Goal: Task Accomplishment & Management: Manage account settings

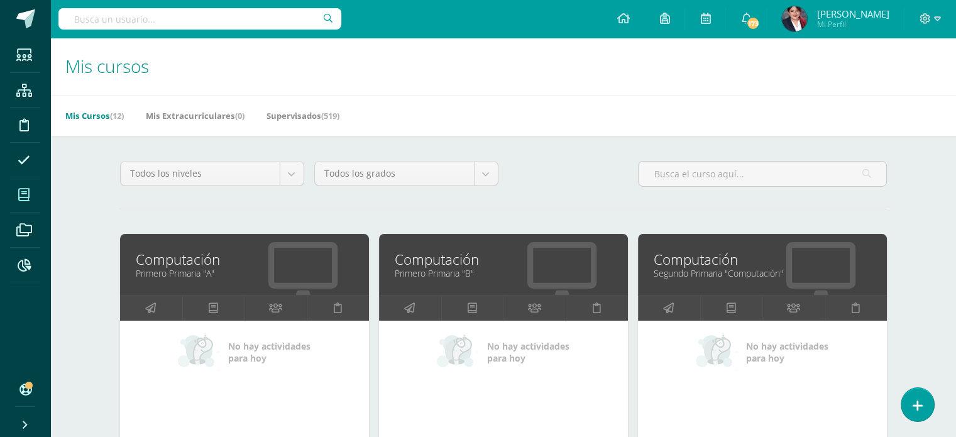
click at [458, 280] on div "Computación Primero Primaria "B"" at bounding box center [503, 264] width 249 height 61
click at [494, 258] on link "Computación" at bounding box center [504, 259] width 218 height 19
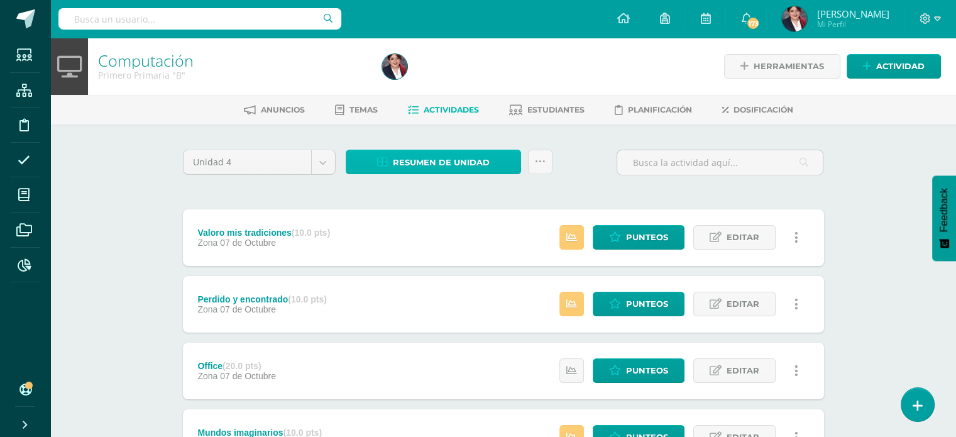
click at [389, 158] on link "Resumen de unidad" at bounding box center [433, 162] width 175 height 25
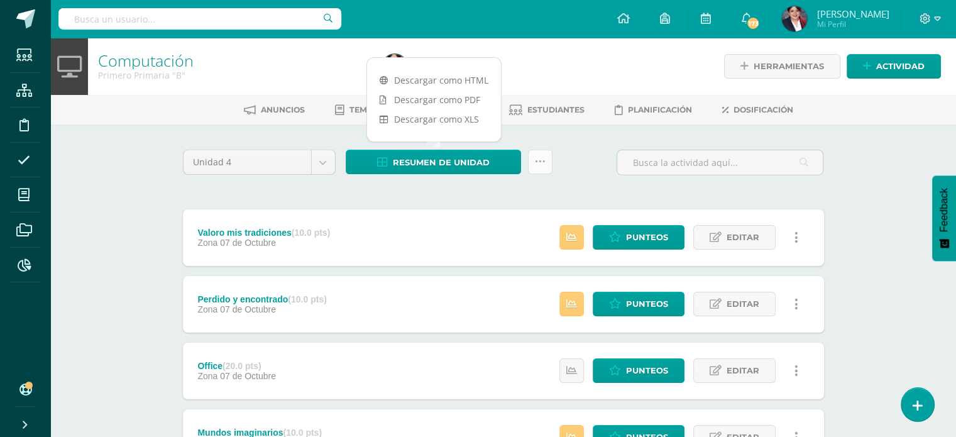
click at [540, 167] on link at bounding box center [540, 162] width 25 height 25
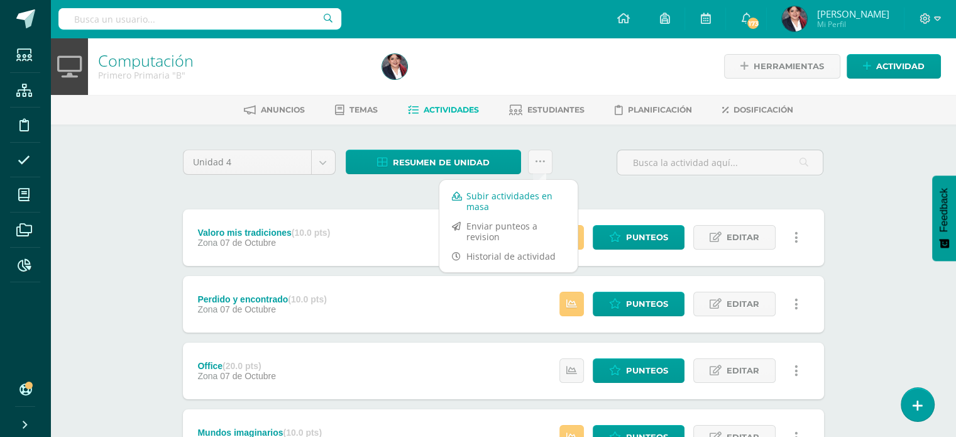
click at [527, 190] on link "Subir actividades en masa" at bounding box center [509, 201] width 138 height 30
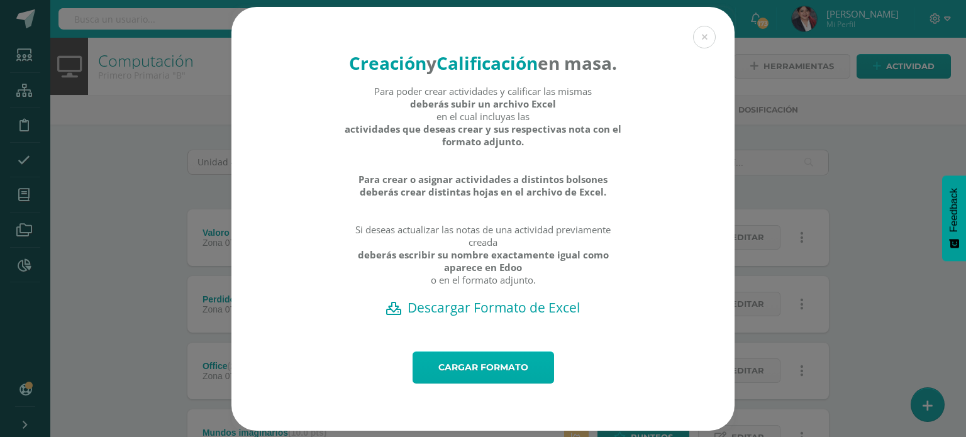
click at [467, 379] on link "Cargar formato" at bounding box center [482, 367] width 141 height 32
click at [450, 316] on h2 "Descargar Formato de Excel" at bounding box center [482, 308] width 459 height 18
click at [697, 26] on button at bounding box center [704, 37] width 23 height 23
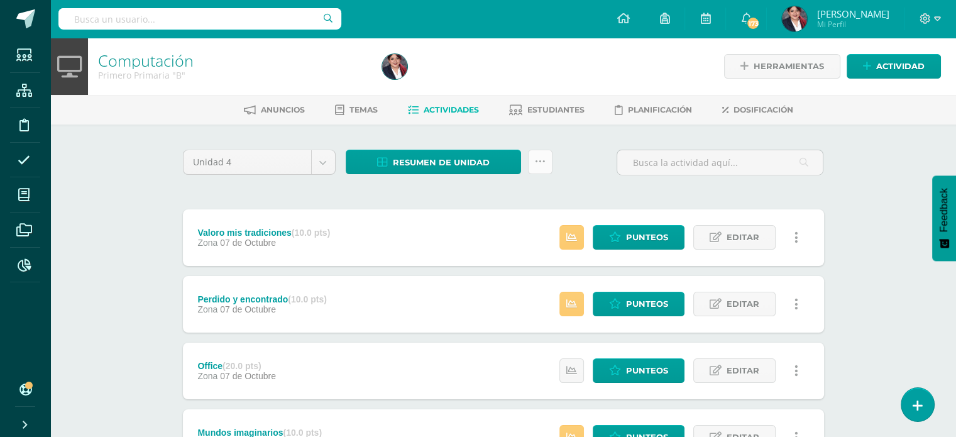
click at [542, 162] on icon at bounding box center [540, 162] width 11 height 11
click at [604, 174] on div "Unidad 4 Unidad 1 Unidad 2 Unidad 3 Unidad 4 Resumen de unidad ¿Estás seguro qu…" at bounding box center [503, 168] width 651 height 36
click at [798, 245] on link at bounding box center [797, 237] width 25 height 25
click at [743, 301] on link "Eliminar" at bounding box center [773, 297] width 129 height 19
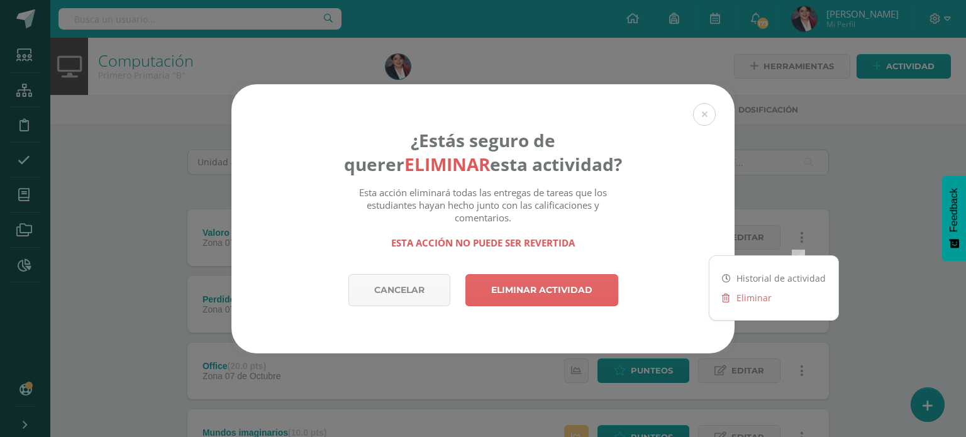
click at [883, 213] on div "¿Estás seguro de querer eliminar esta actividad? Esta acción eliminará todas la…" at bounding box center [483, 218] width 956 height 269
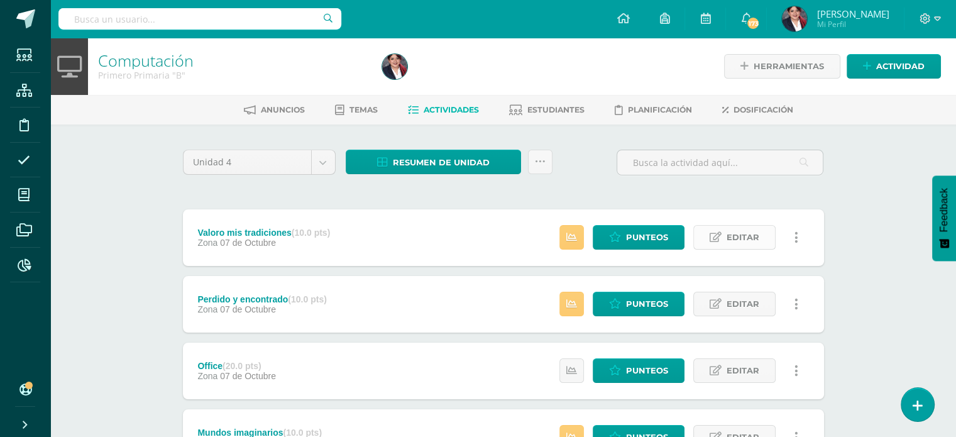
click at [751, 230] on span "Editar" at bounding box center [743, 237] width 33 height 23
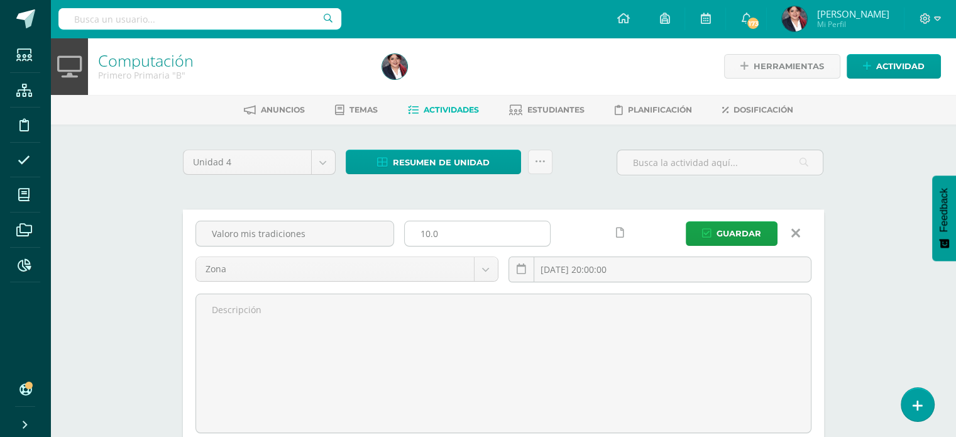
click at [442, 238] on input "10.0" at bounding box center [477, 233] width 145 height 25
type input "25"
click at [250, 224] on input "Valoro mis tradiciones" at bounding box center [294, 233] width 197 height 25
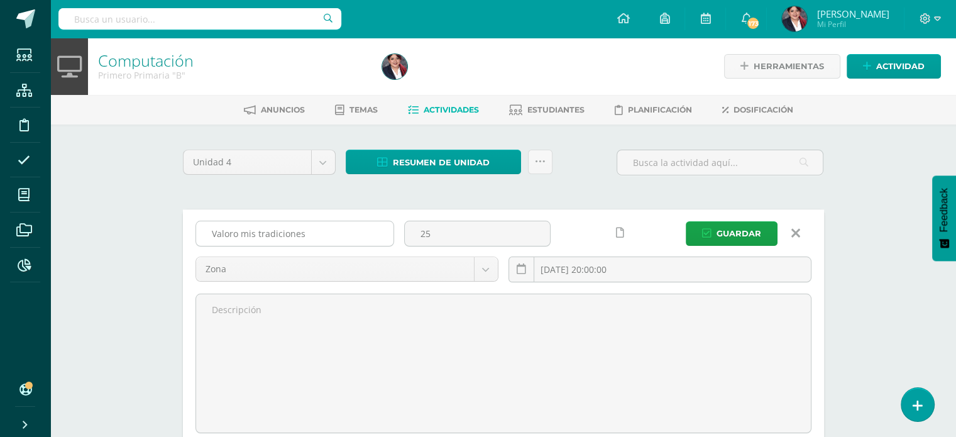
click at [250, 224] on input "Valoro mis tradiciones" at bounding box center [294, 233] width 197 height 25
click at [248, 223] on input "Valoro mis tradiciones" at bounding box center [294, 233] width 197 height 25
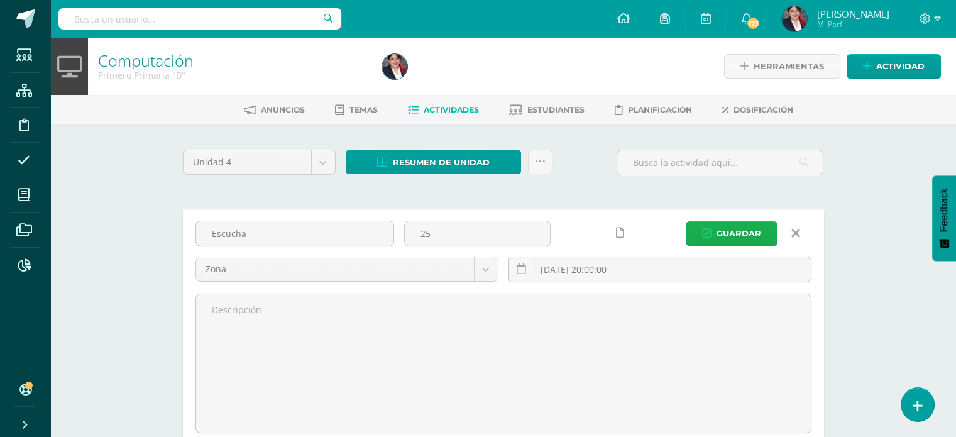
type input "Escucha"
click at [700, 237] on button "Guardar" at bounding box center [732, 233] width 92 height 25
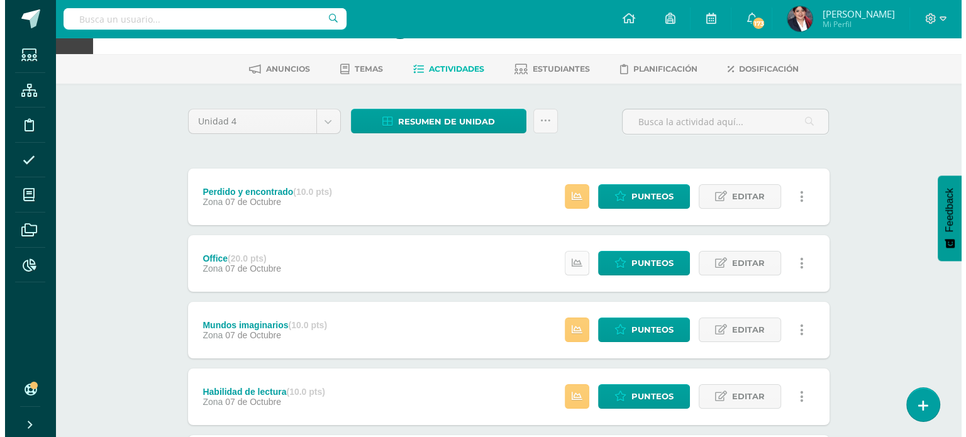
scroll to position [63, 0]
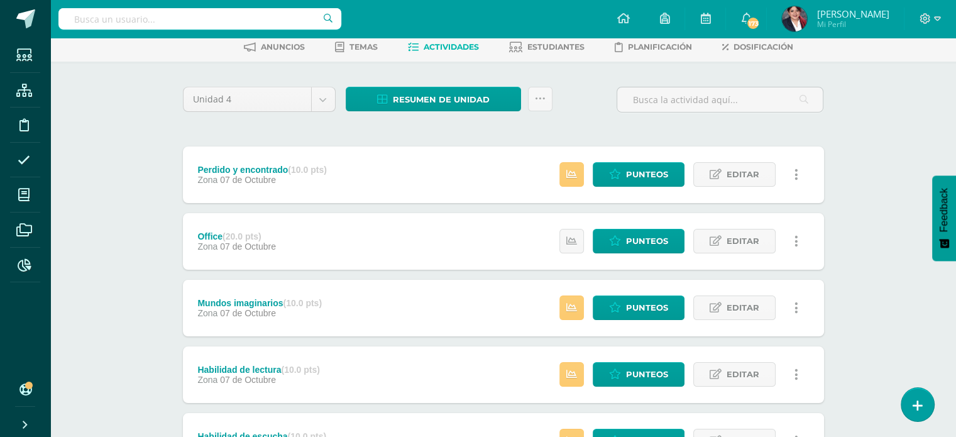
click at [795, 171] on icon at bounding box center [797, 175] width 4 height 14
click at [775, 229] on link "Eliminar" at bounding box center [773, 234] width 129 height 19
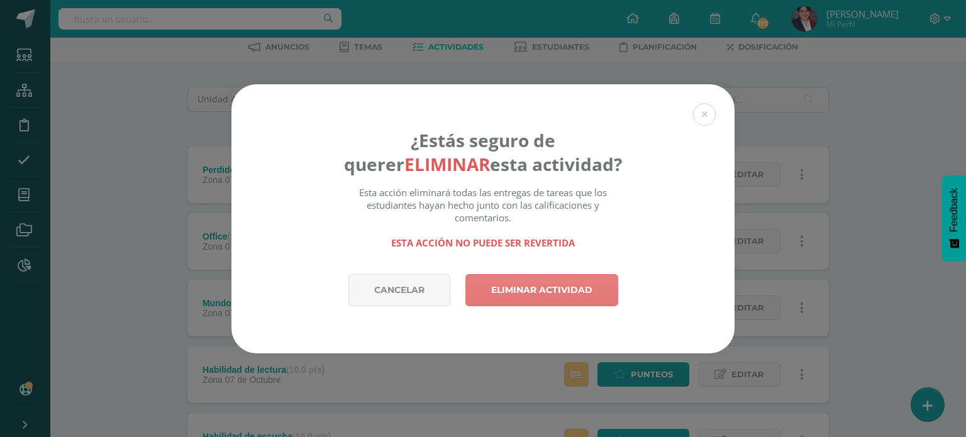
click at [579, 285] on link "Eliminar actividad" at bounding box center [541, 290] width 153 height 32
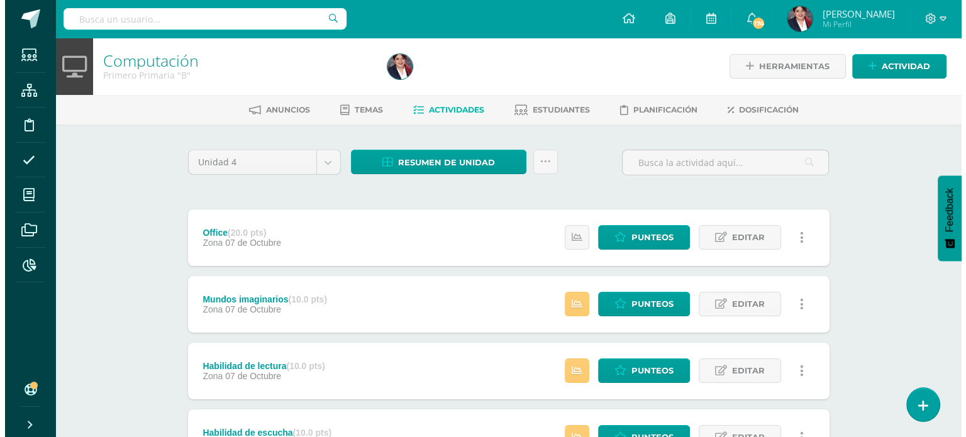
scroll to position [63, 0]
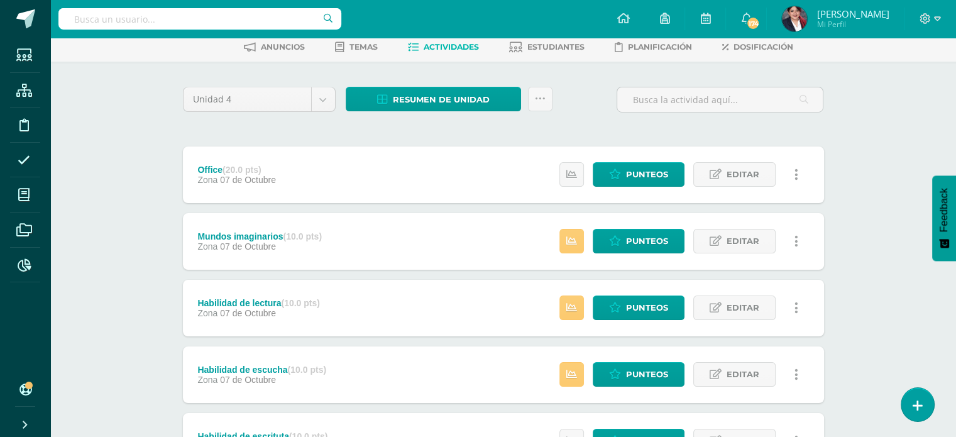
click at [797, 180] on icon at bounding box center [797, 175] width 4 height 14
click at [750, 240] on link "Eliminar" at bounding box center [773, 234] width 129 height 19
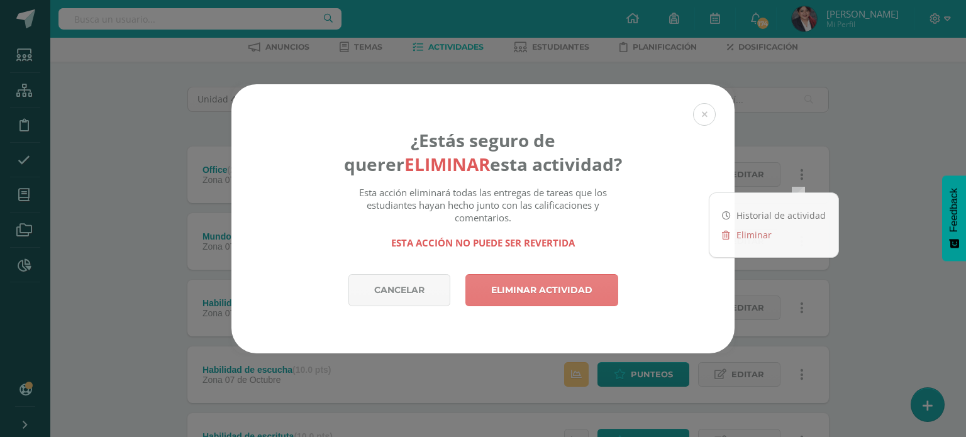
click at [591, 280] on link "Eliminar actividad" at bounding box center [541, 290] width 153 height 32
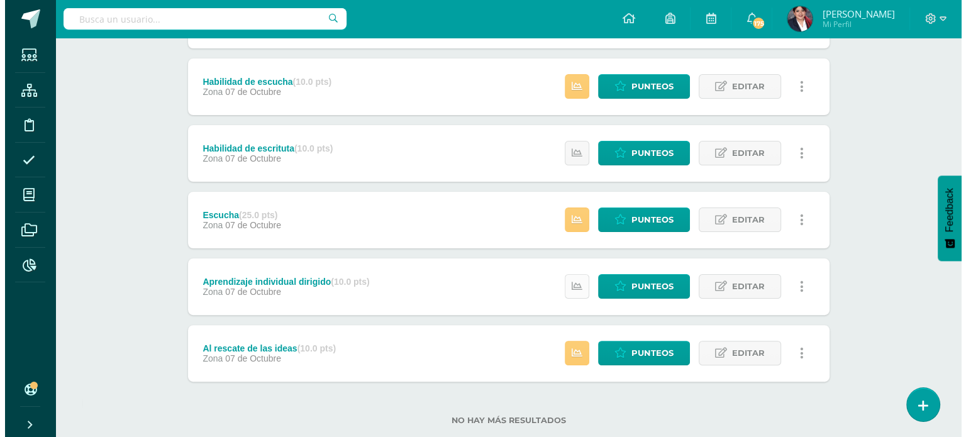
scroll to position [312, 0]
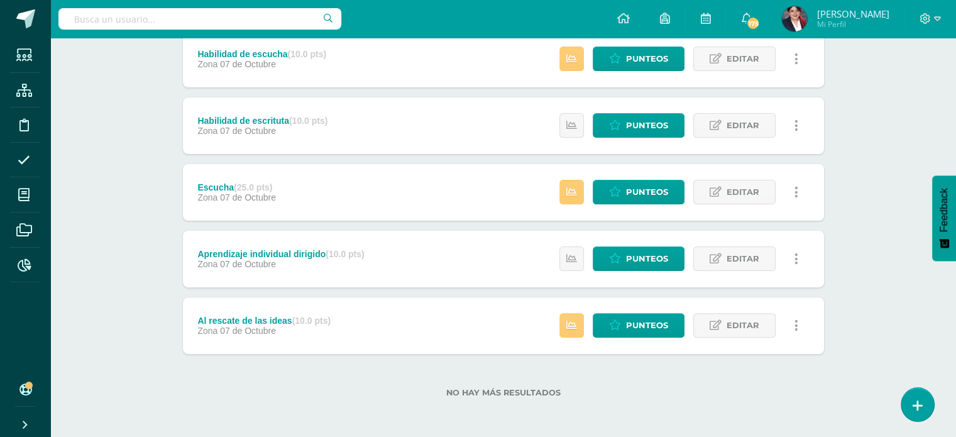
click at [790, 324] on link at bounding box center [797, 325] width 25 height 25
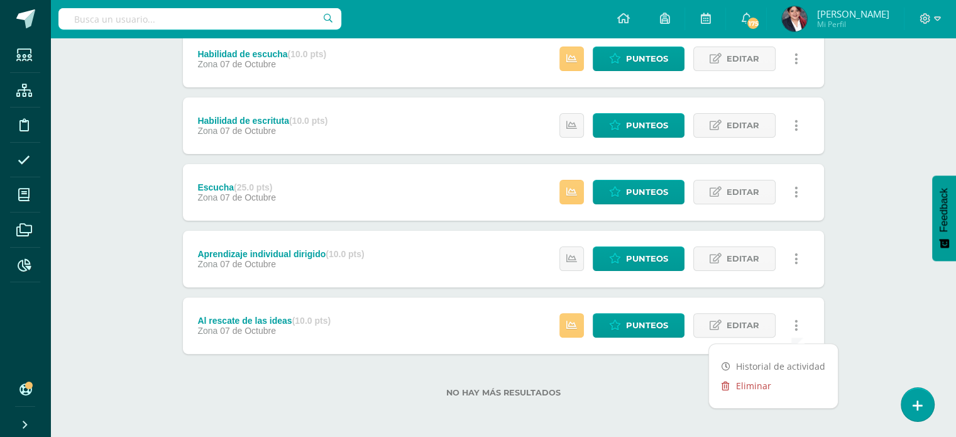
click at [755, 383] on link "Eliminar" at bounding box center [773, 385] width 129 height 19
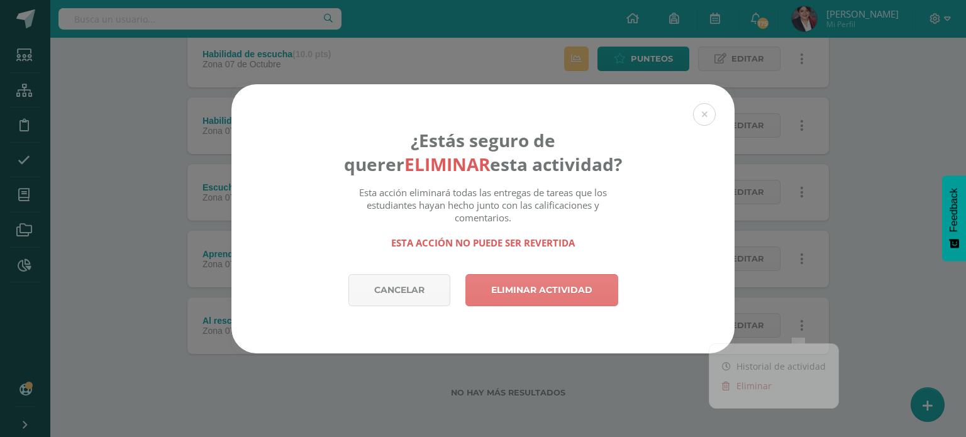
click at [589, 289] on link "Eliminar actividad" at bounding box center [541, 290] width 153 height 32
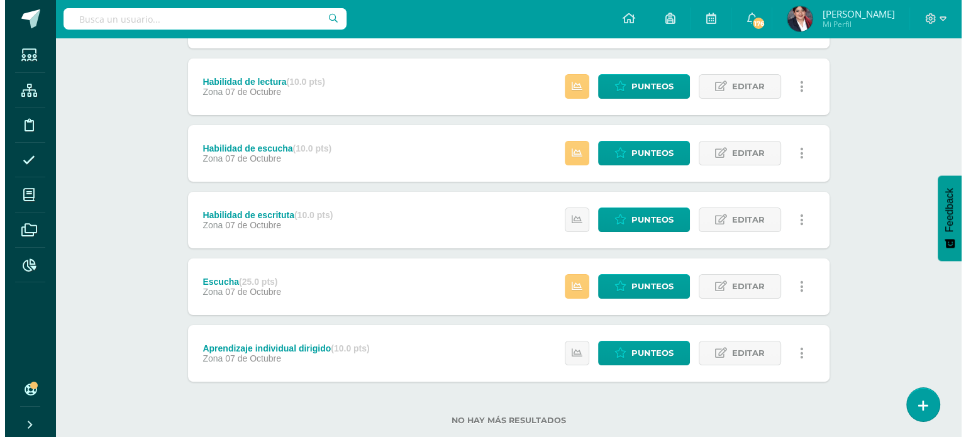
scroll to position [246, 0]
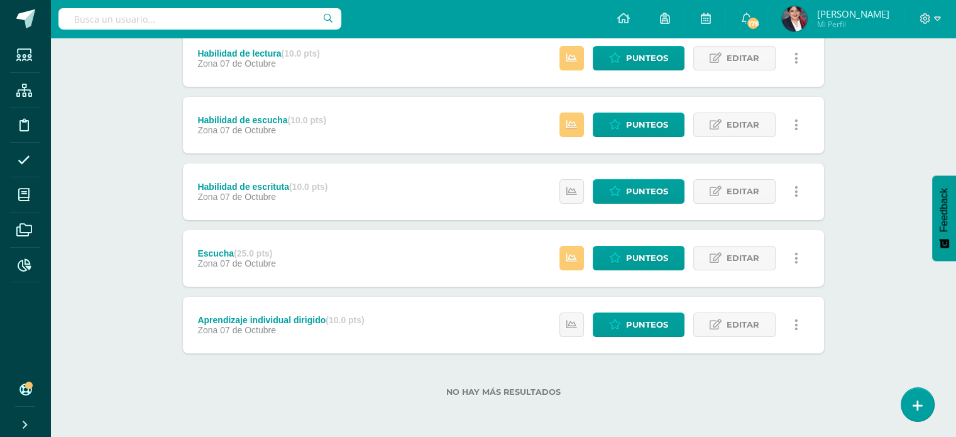
click at [800, 321] on link at bounding box center [797, 325] width 25 height 25
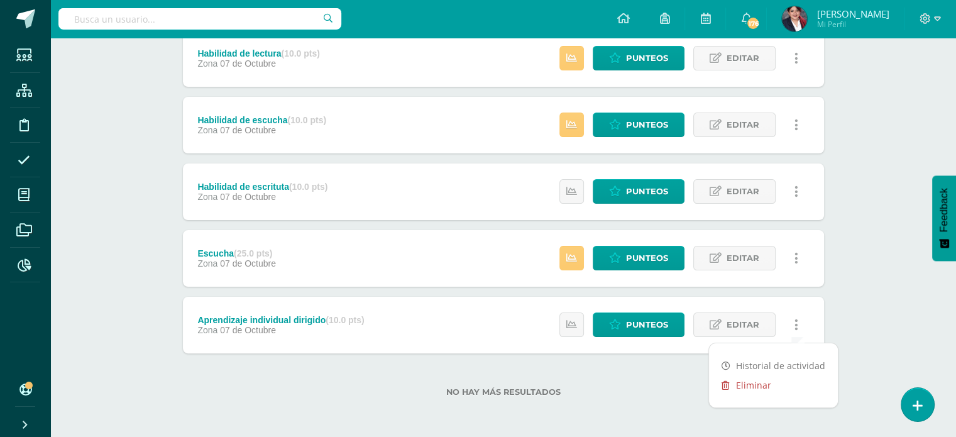
click at [735, 382] on link "Eliminar" at bounding box center [773, 384] width 129 height 19
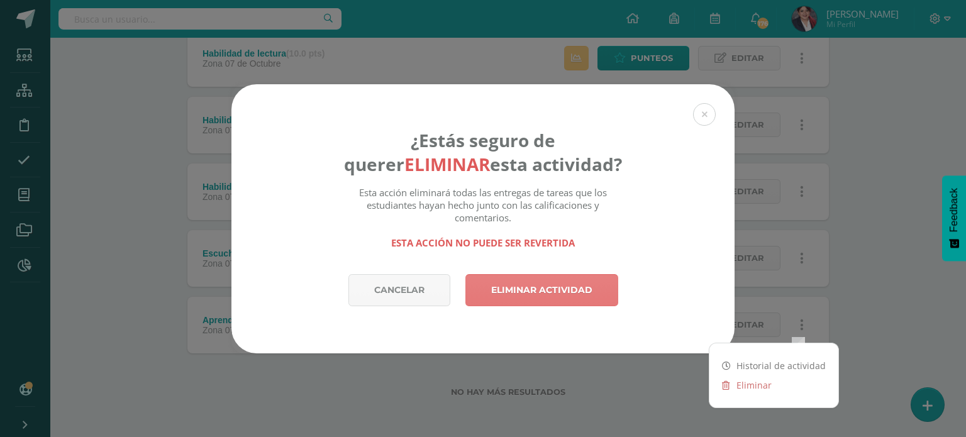
click at [515, 285] on link "Eliminar actividad" at bounding box center [541, 290] width 153 height 32
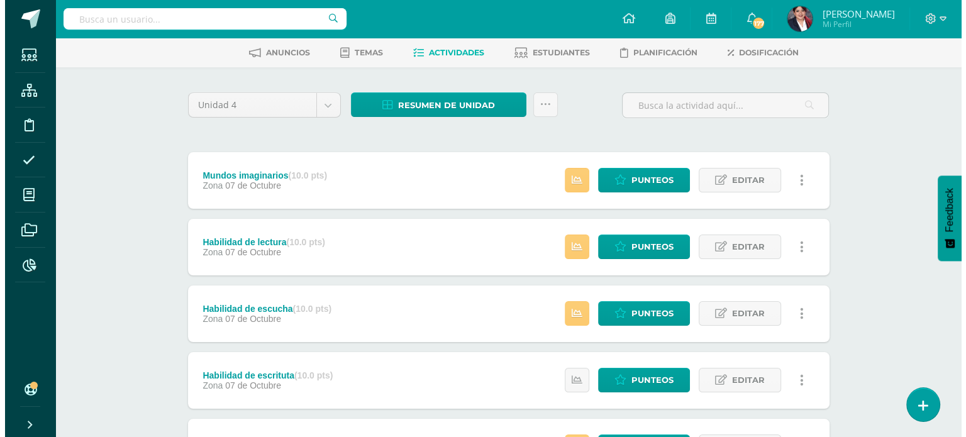
scroll to position [126, 0]
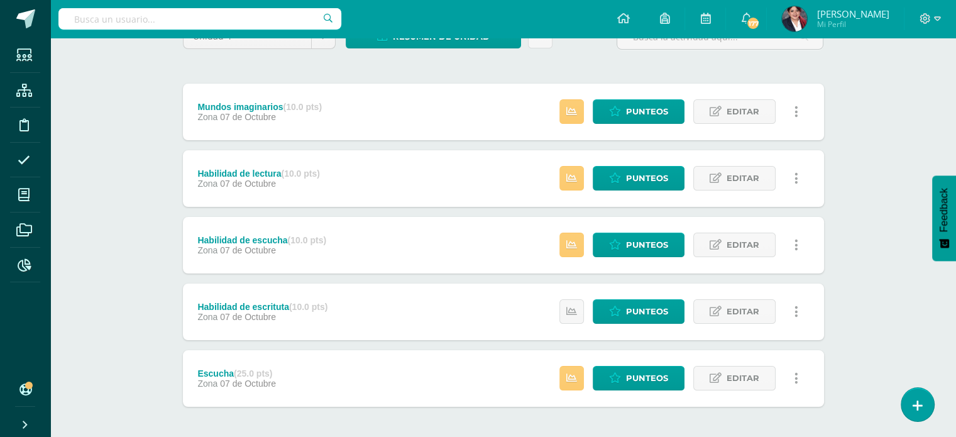
click at [799, 316] on link at bounding box center [797, 311] width 25 height 25
click at [755, 365] on link "Eliminar" at bounding box center [773, 371] width 129 height 19
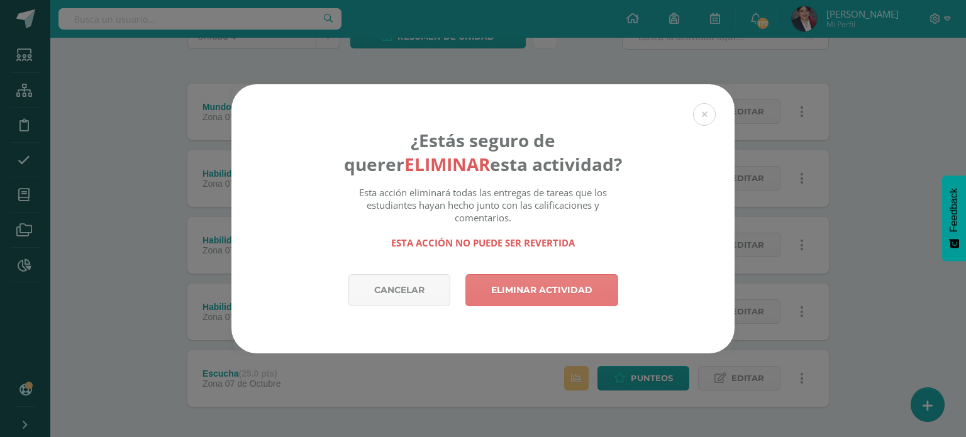
click at [592, 292] on link "Eliminar actividad" at bounding box center [541, 290] width 153 height 32
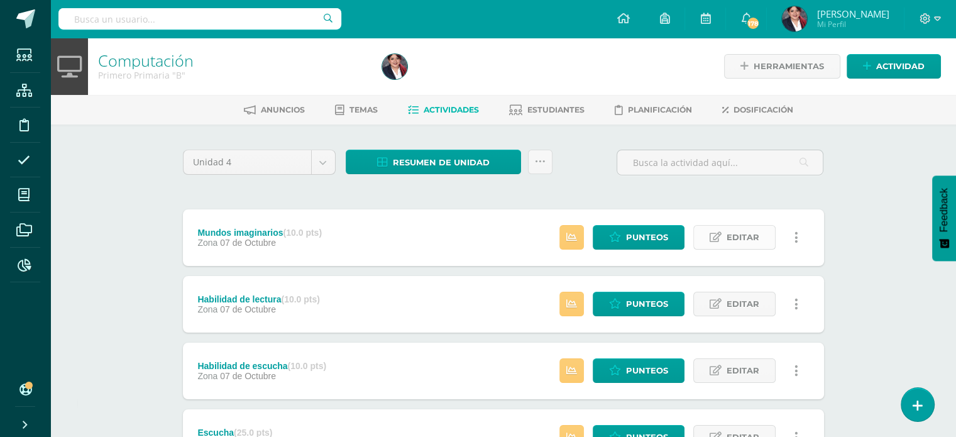
click at [716, 237] on icon at bounding box center [716, 237] width 12 height 11
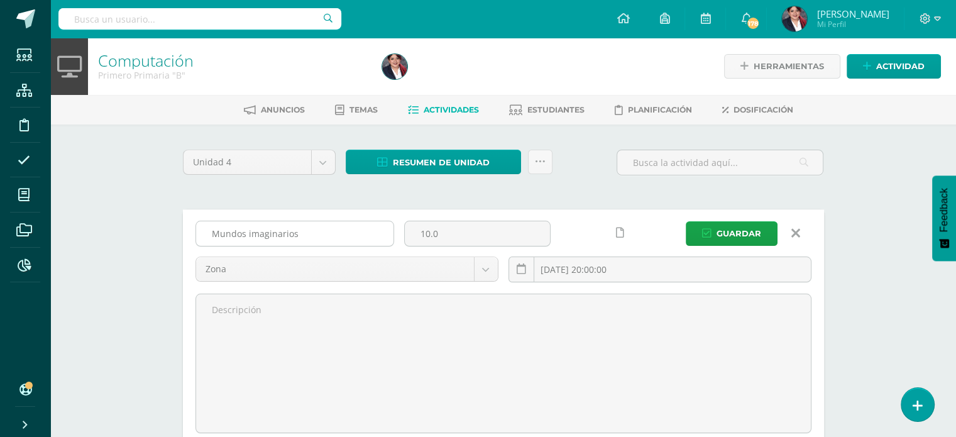
click at [332, 223] on input "Mundos imaginarios" at bounding box center [294, 233] width 197 height 25
type input "Expresión Oral"
click at [428, 231] on input "10.0" at bounding box center [477, 233] width 145 height 25
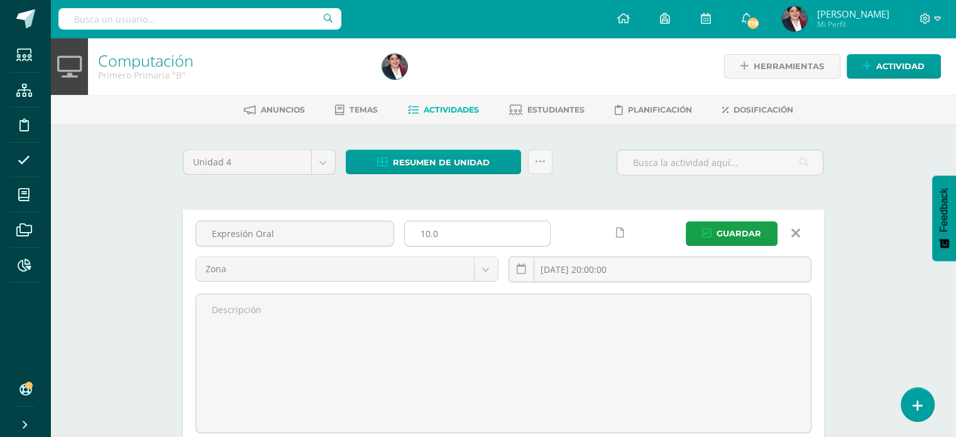
click at [428, 231] on input "10.0" at bounding box center [477, 233] width 145 height 25
type input "25"
click at [714, 239] on button "Guardar" at bounding box center [732, 233] width 92 height 25
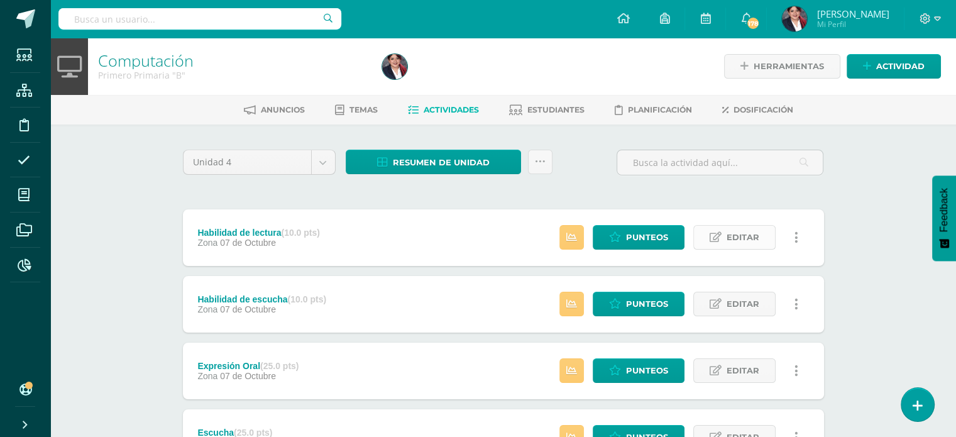
click at [734, 231] on span "Editar" at bounding box center [743, 237] width 33 height 23
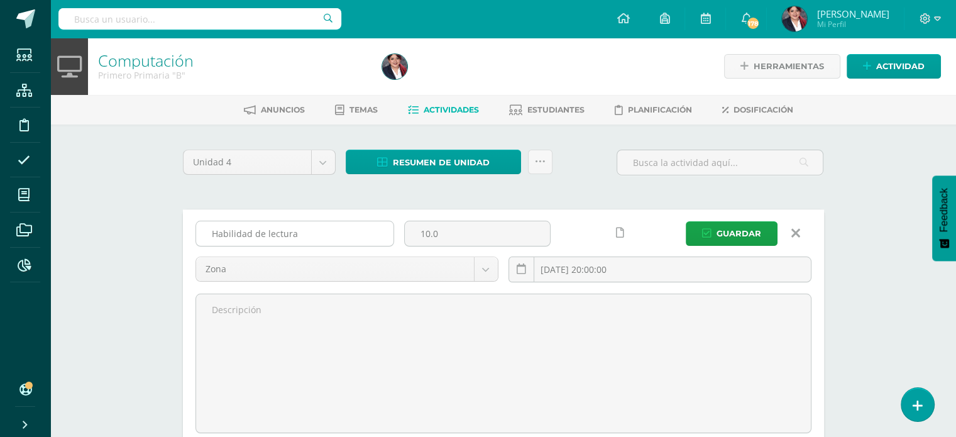
click at [359, 235] on input "Habilidad de lectura" at bounding box center [294, 233] width 197 height 25
type input "Lectura"
click at [756, 226] on span "Guardar" at bounding box center [739, 233] width 45 height 23
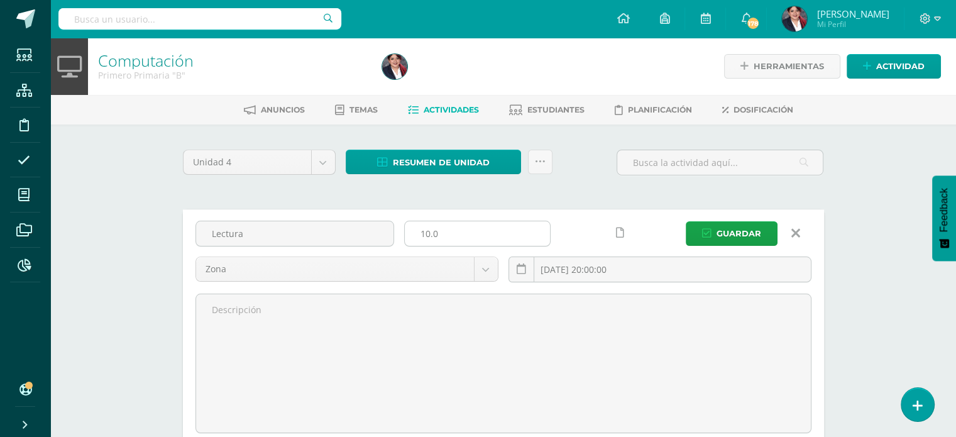
click at [452, 231] on input "10.0" at bounding box center [477, 233] width 145 height 25
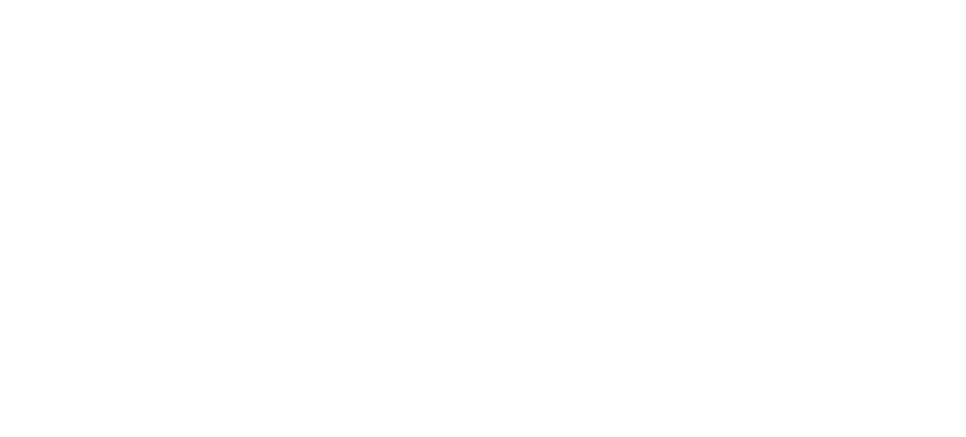
click at [0, 0] on html at bounding box center [0, 0] width 0 height 0
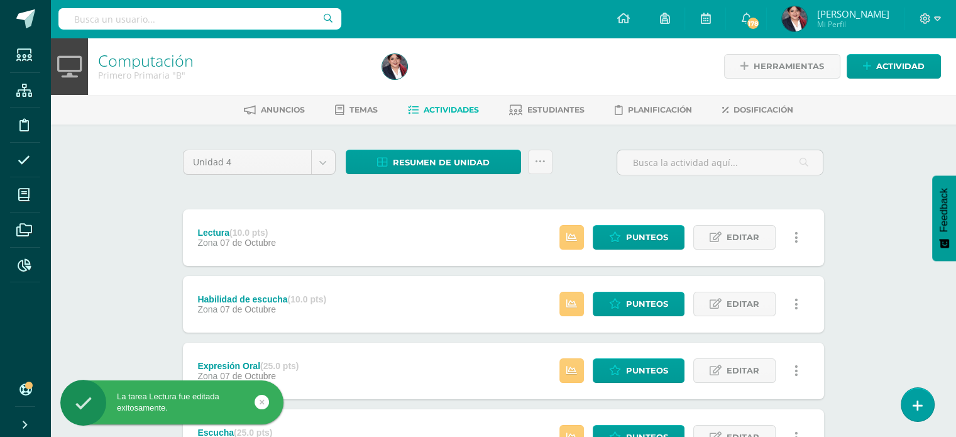
scroll to position [63, 0]
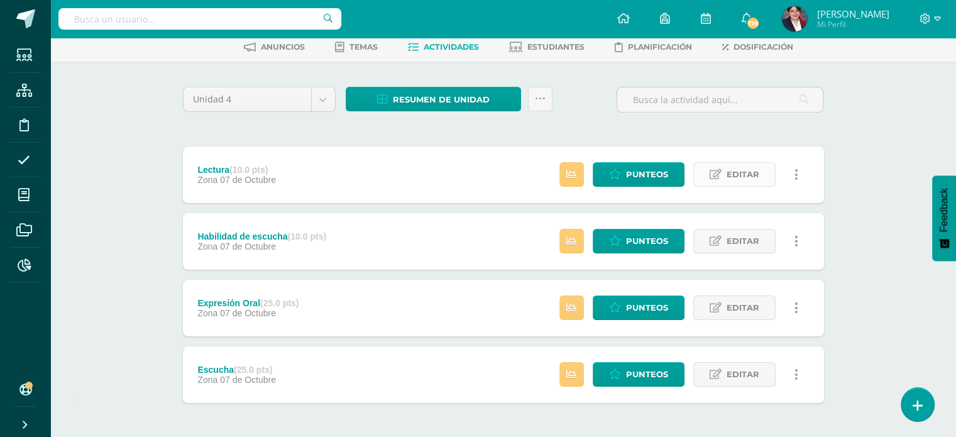
click at [717, 180] on link "Editar" at bounding box center [735, 174] width 82 height 25
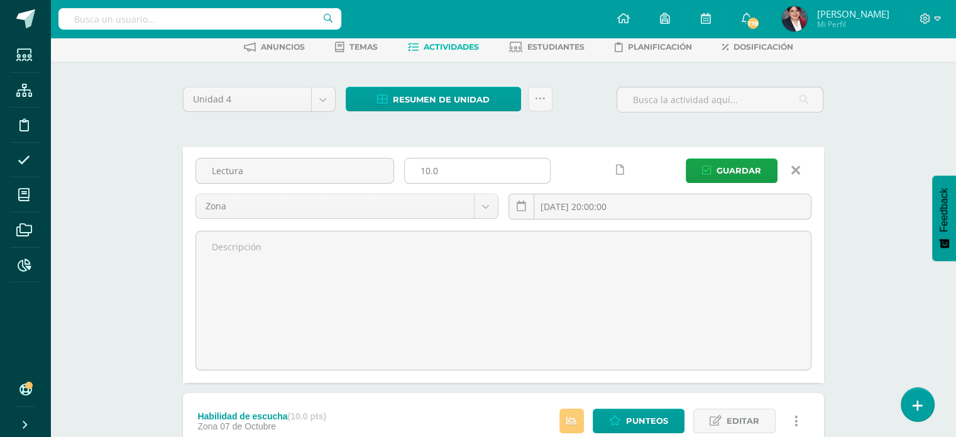
click at [445, 168] on input "10.0" at bounding box center [477, 170] width 145 height 25
type input "25"
click at [684, 171] on div "Guardar" at bounding box center [747, 170] width 135 height 25
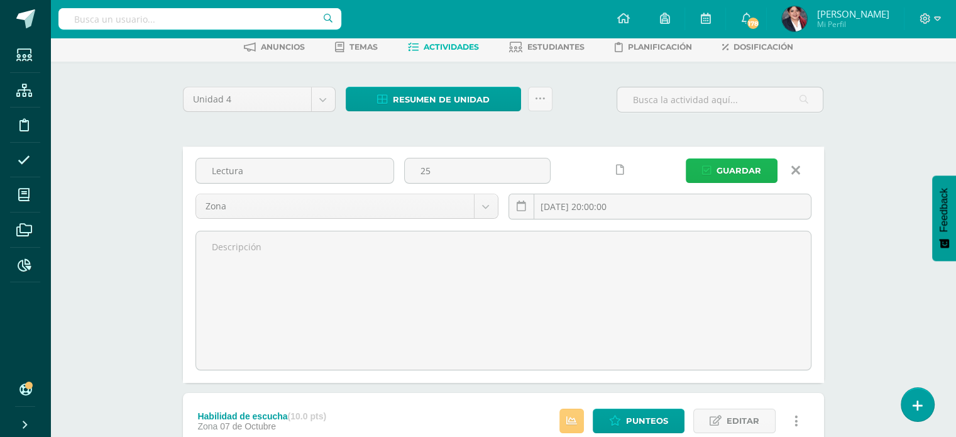
click at [707, 171] on icon "submit" at bounding box center [706, 170] width 9 height 11
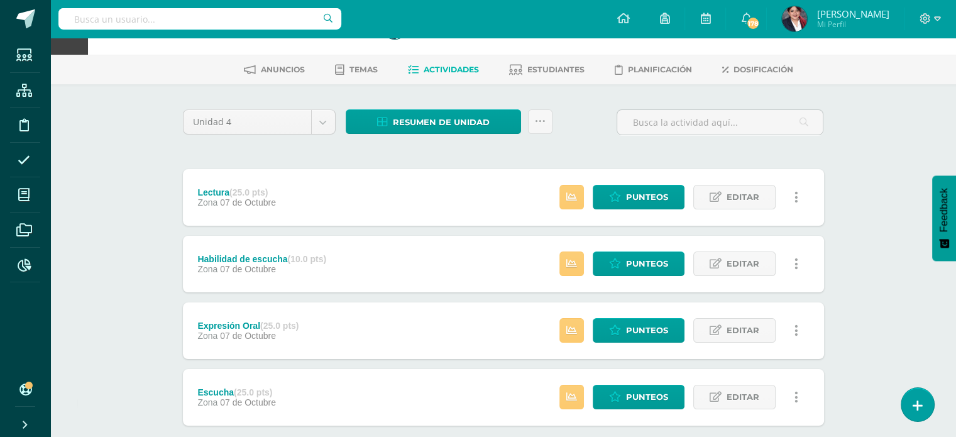
scroll to position [63, 0]
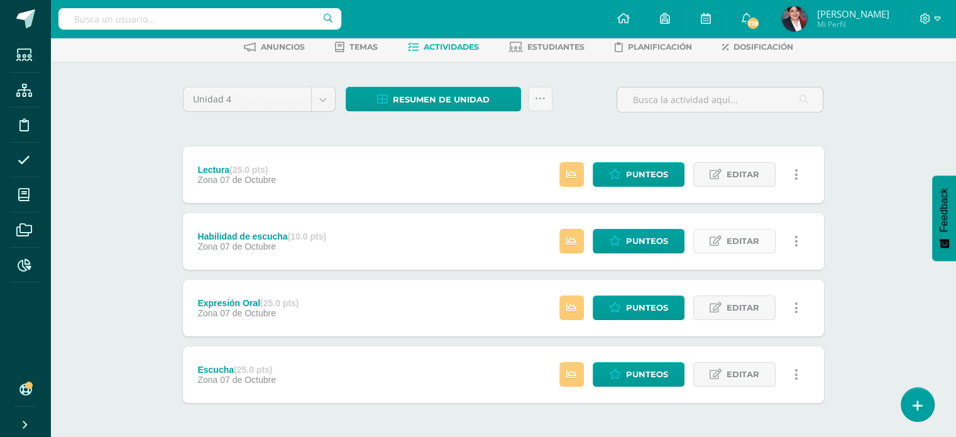
click at [704, 238] on link "Editar" at bounding box center [735, 241] width 82 height 25
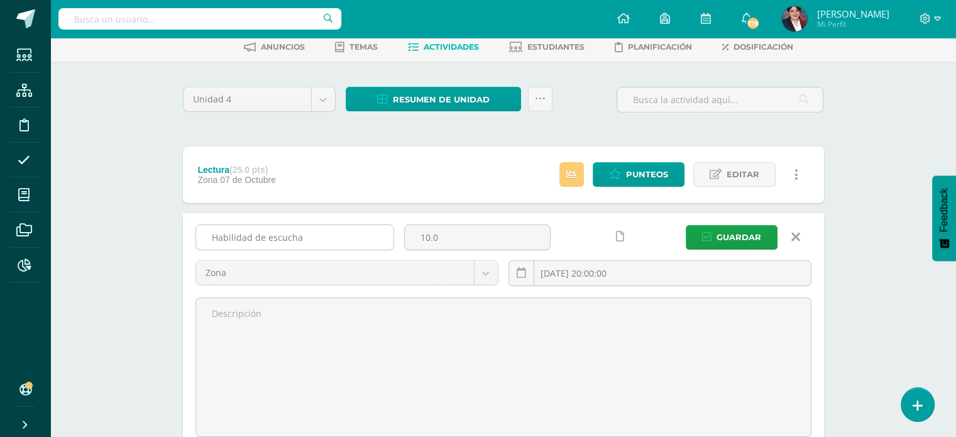
click at [322, 243] on input "Habilidad de escucha" at bounding box center [294, 237] width 197 height 25
type input "Escritura"
click at [419, 226] on input "10.0" at bounding box center [477, 237] width 145 height 25
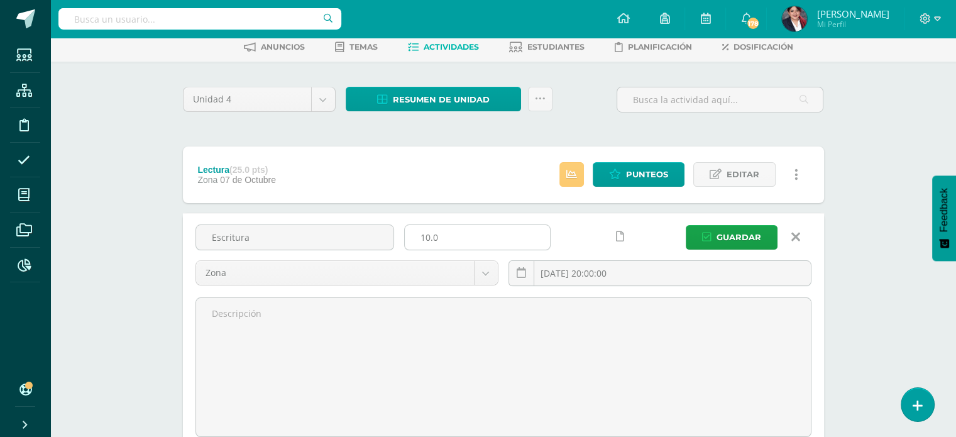
click at [420, 226] on input "10.0" at bounding box center [477, 237] width 145 height 25
type input "25"
click at [697, 233] on button "Guardar" at bounding box center [732, 237] width 92 height 25
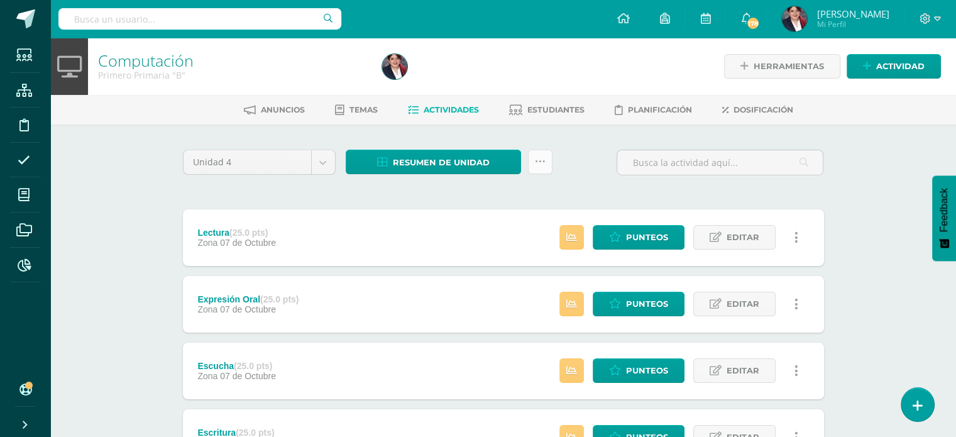
click at [536, 167] on link at bounding box center [540, 162] width 25 height 25
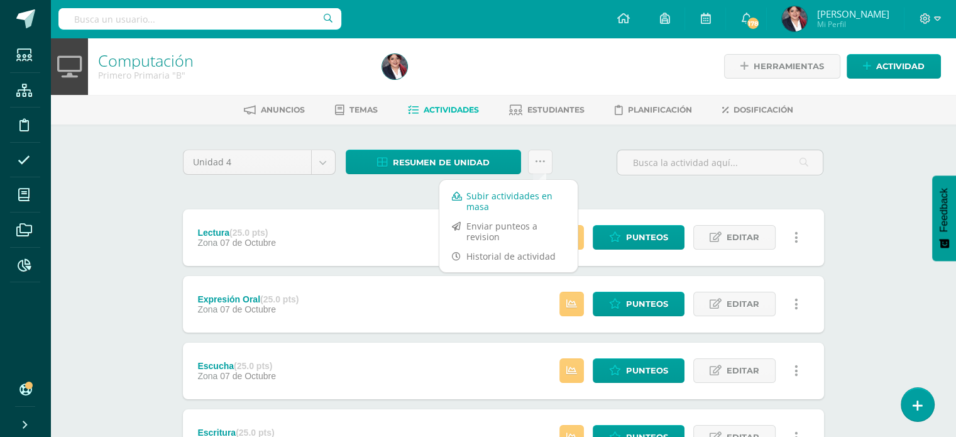
click at [514, 205] on link "Subir actividades en masa" at bounding box center [509, 201] width 138 height 30
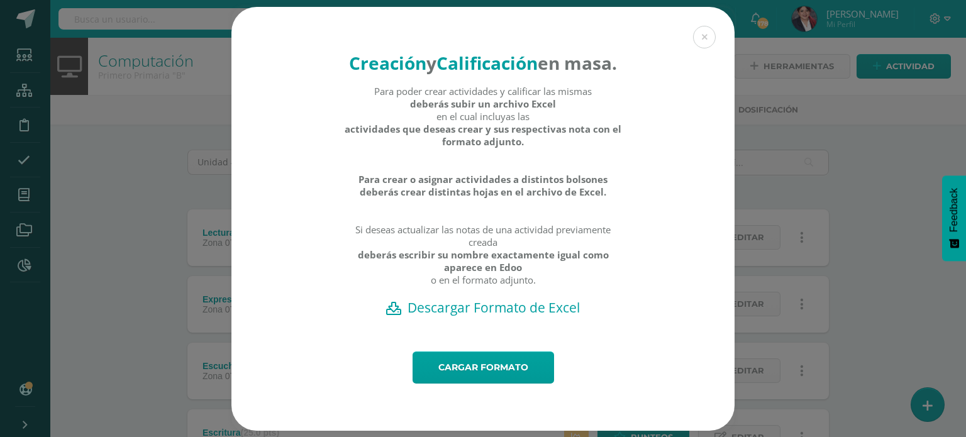
click at [495, 316] on h2 "Descargar Formato de Excel" at bounding box center [482, 308] width 459 height 18
click at [450, 384] on link "Cargar formato" at bounding box center [482, 367] width 141 height 32
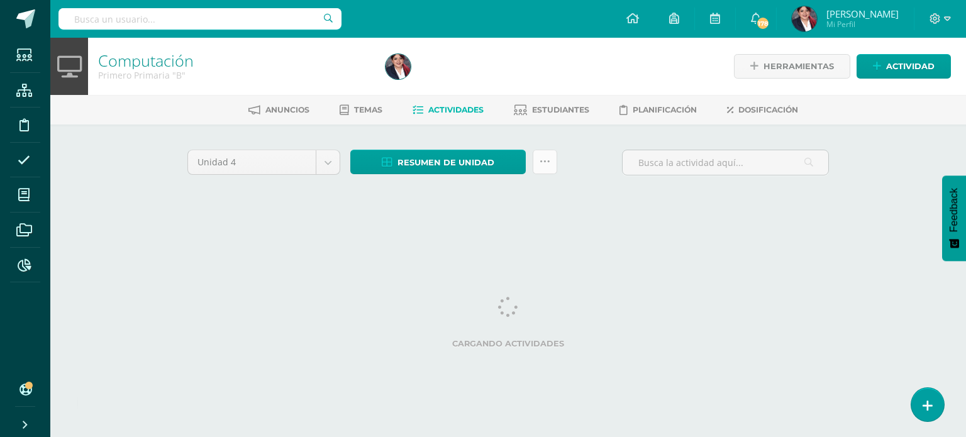
click at [540, 166] on icon at bounding box center [545, 162] width 11 height 11
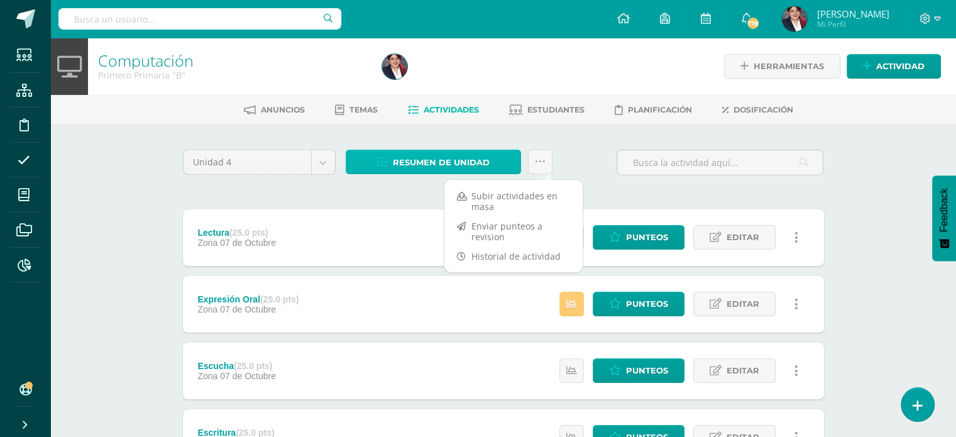
click at [497, 159] on link "Resumen de unidad" at bounding box center [433, 162] width 175 height 25
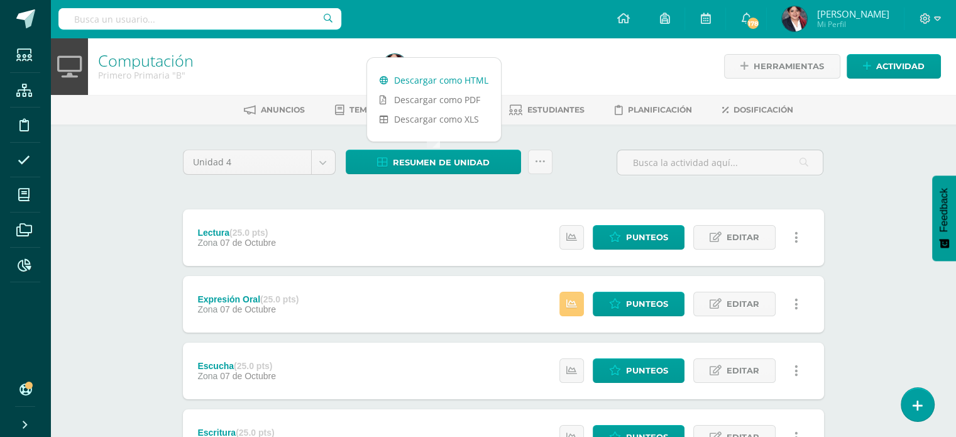
click at [465, 80] on link "Descargar como HTML" at bounding box center [434, 79] width 134 height 19
click at [287, 47] on div "Computación Primero Primaria "B"" at bounding box center [232, 66] width 289 height 57
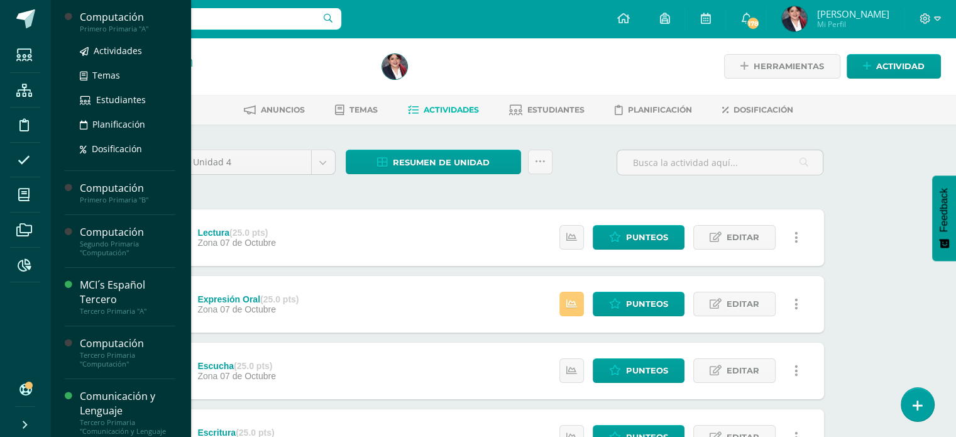
click at [96, 20] on div "Computación" at bounding box center [128, 17] width 96 height 14
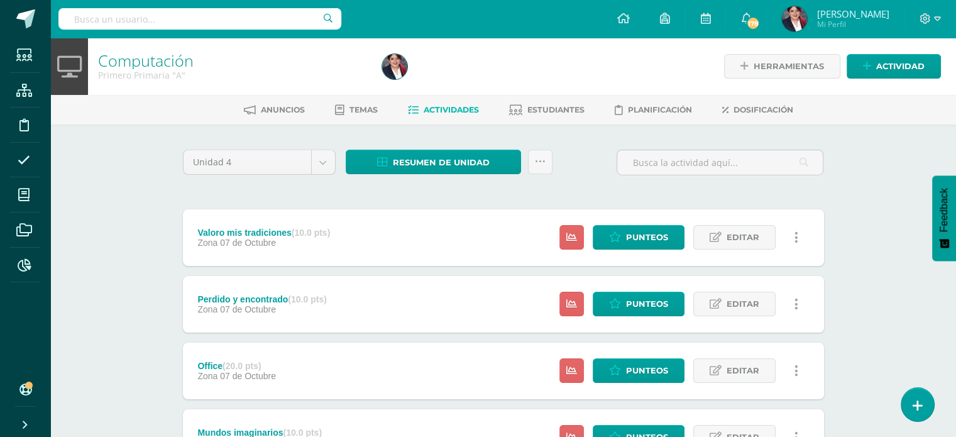
click at [751, 123] on div "Anuncios Temas Actividades Estudiantes Planificación Dosificación" at bounding box center [518, 110] width 936 height 30
click at [752, 100] on link "Dosificación" at bounding box center [757, 110] width 71 height 20
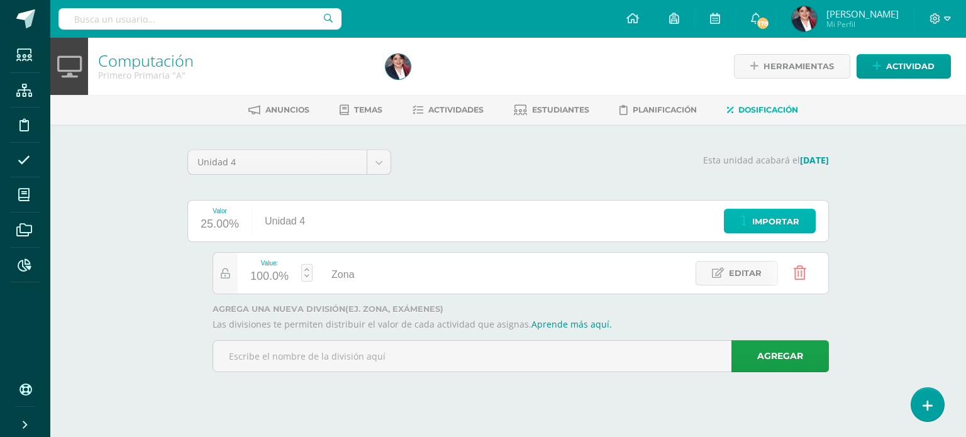
click at [777, 226] on span "Importar" at bounding box center [775, 221] width 47 height 23
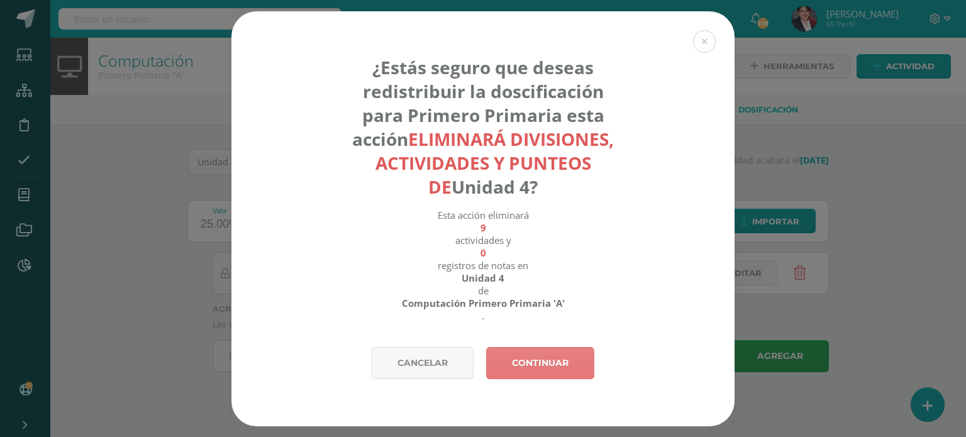
click at [538, 365] on link "Continuar" at bounding box center [540, 363] width 108 height 32
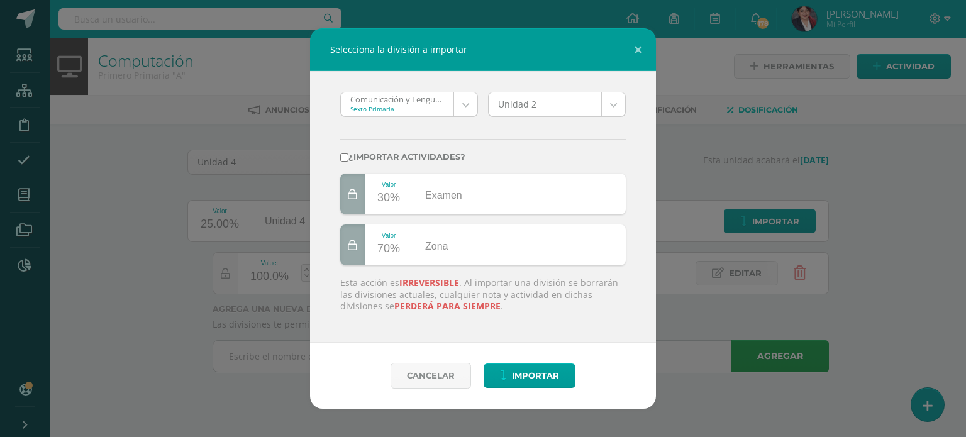
click at [453, 100] on body "Selecciona la división a importar Comunicación y Lenguaje 'Comunicación y Lengu…" at bounding box center [483, 203] width 966 height 407
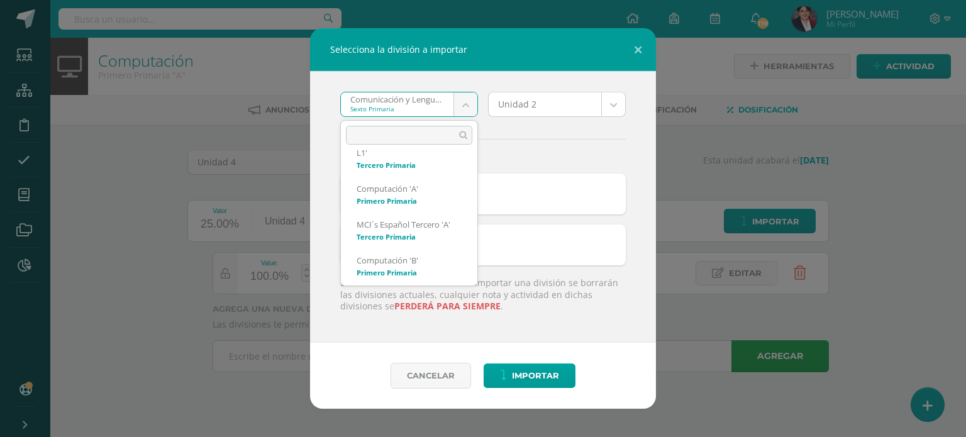
scroll to position [433, 0]
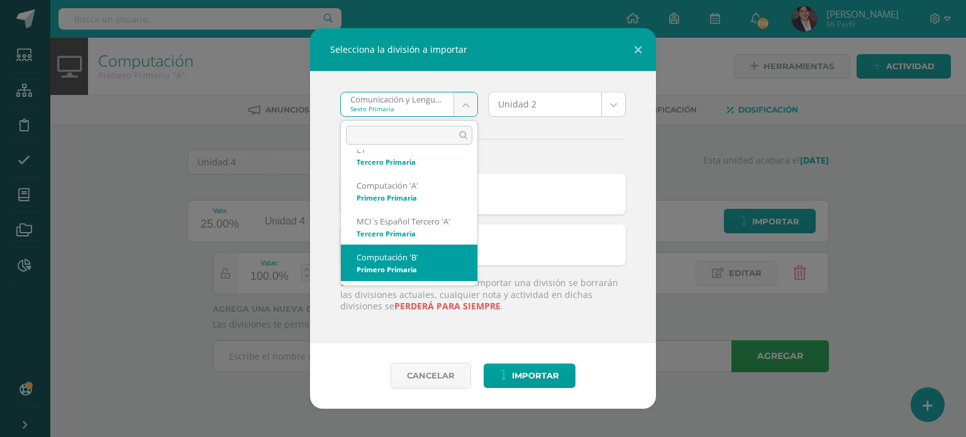
select select "1306"
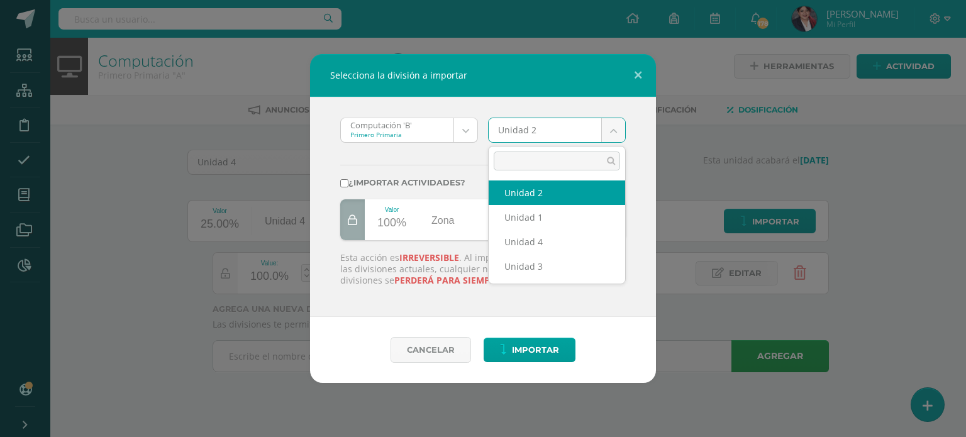
click at [524, 136] on body "Selecciona la división a importar Computación 'B' Primero Primaria Comunicación…" at bounding box center [483, 203] width 966 height 407
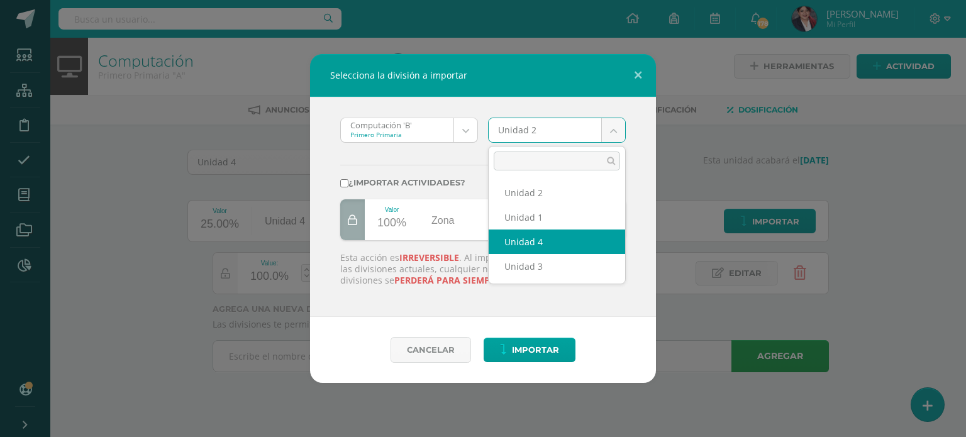
select select "58968"
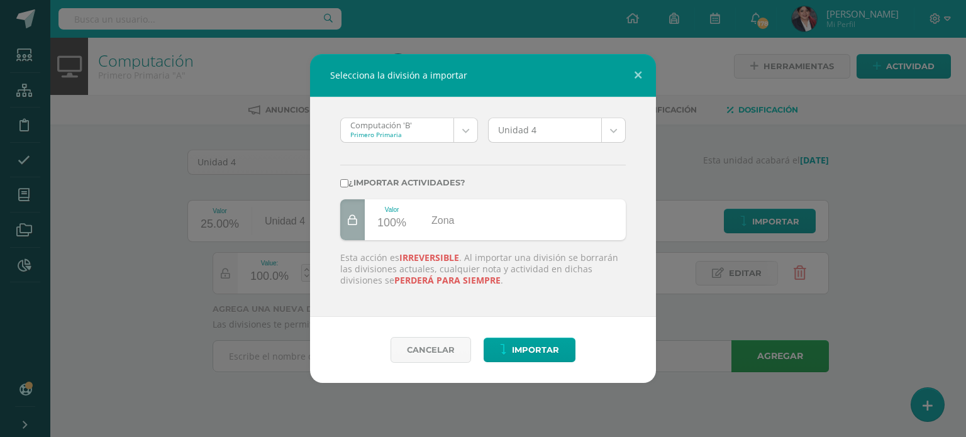
click at [348, 185] on label "¿Importar actividades?" at bounding box center [482, 182] width 285 height 9
click at [348, 185] on input "¿Importar actividades?" at bounding box center [344, 183] width 8 height 8
checkbox input "true"
click at [503, 345] on icon "submit" at bounding box center [503, 350] width 7 height 11
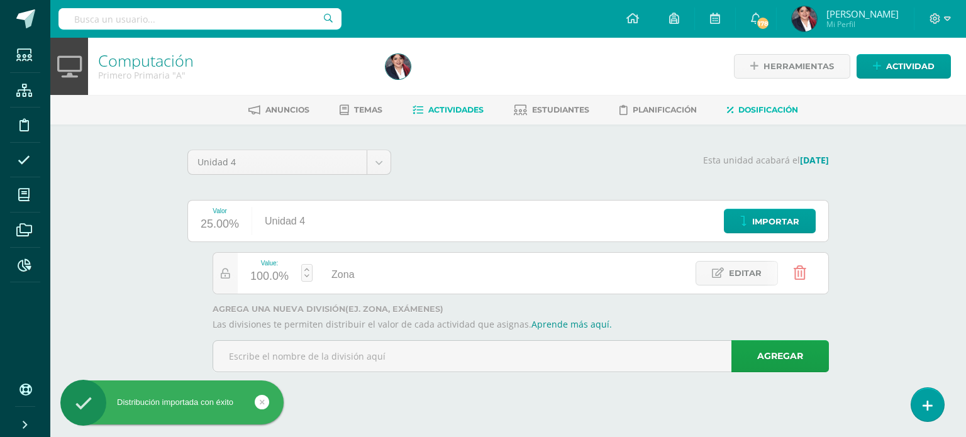
click at [447, 118] on link "Actividades" at bounding box center [447, 110] width 71 height 20
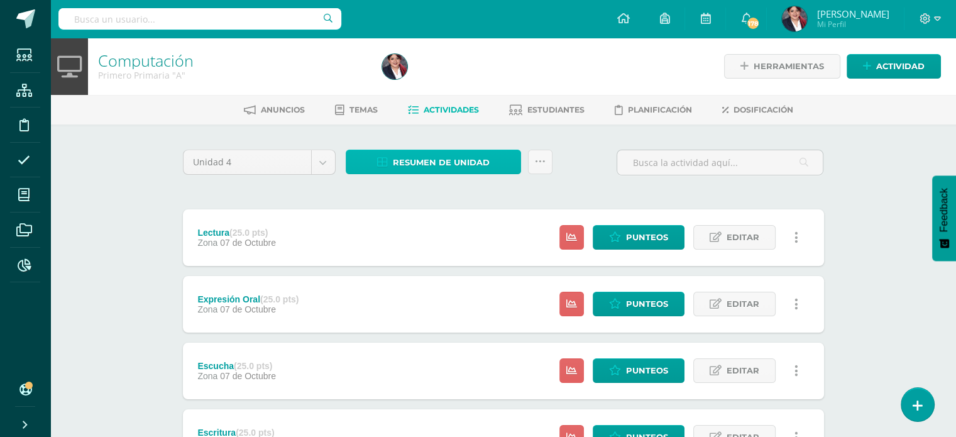
click at [476, 160] on span "Resumen de unidad" at bounding box center [441, 162] width 97 height 23
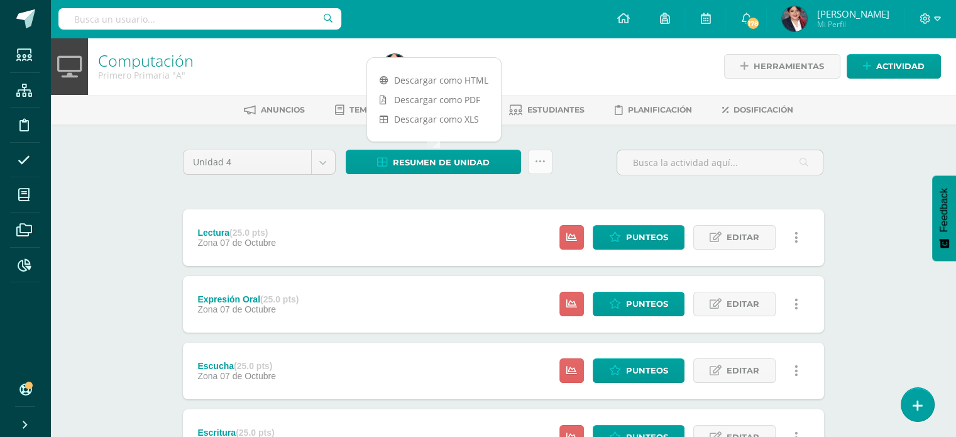
click at [535, 162] on icon at bounding box center [540, 162] width 11 height 11
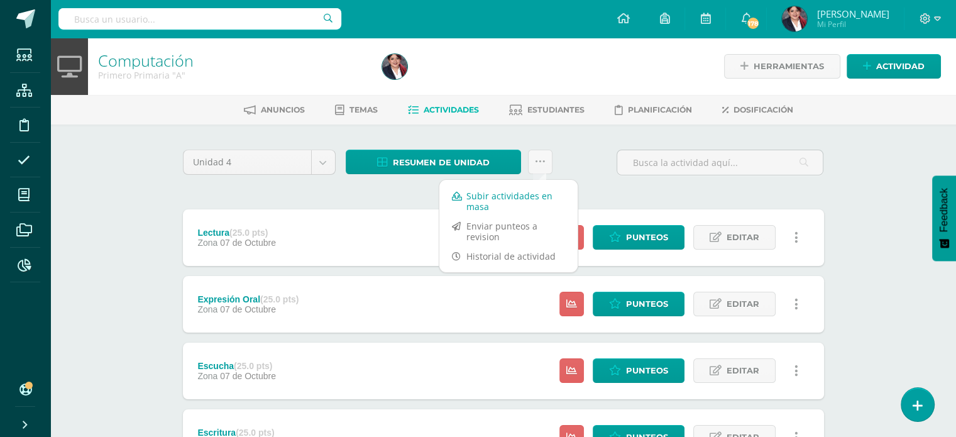
click at [511, 203] on link "Subir actividades en masa" at bounding box center [509, 201] width 138 height 30
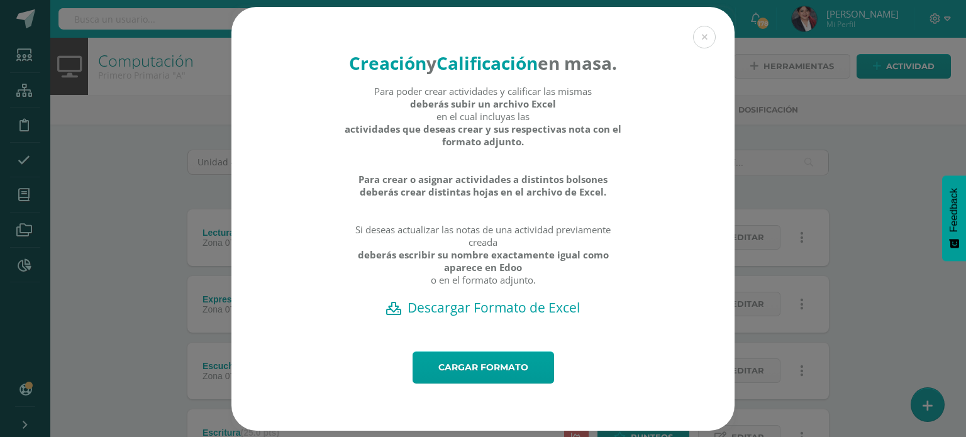
click at [490, 316] on h2 "Descargar Formato de Excel" at bounding box center [482, 308] width 459 height 18
click at [516, 375] on link "Cargar formato" at bounding box center [482, 367] width 141 height 32
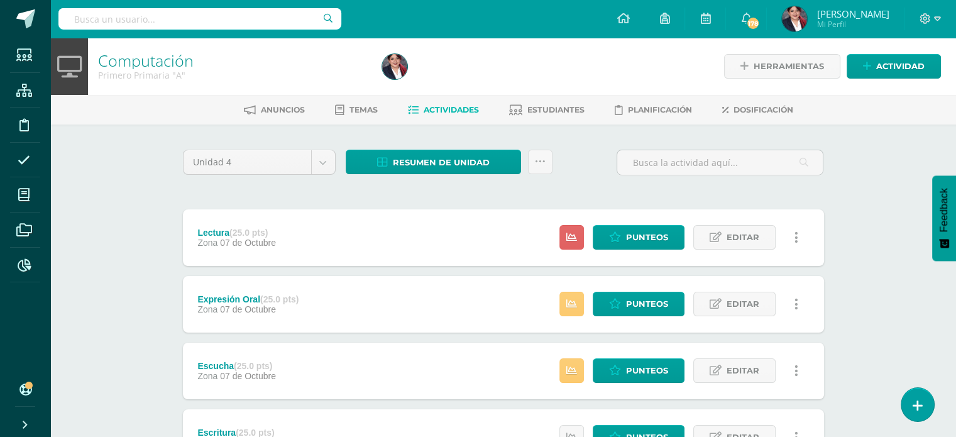
click at [888, 157] on div "Computación Primero Primaria "A" Herramientas Detalle de asistencias Actividad …" at bounding box center [503, 294] width 906 height 512
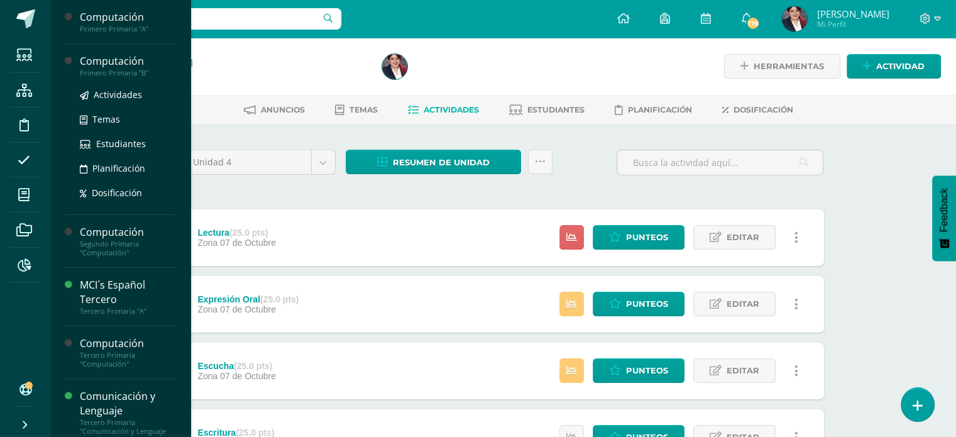
click at [116, 70] on div "Primero Primaria "B"" at bounding box center [128, 73] width 96 height 9
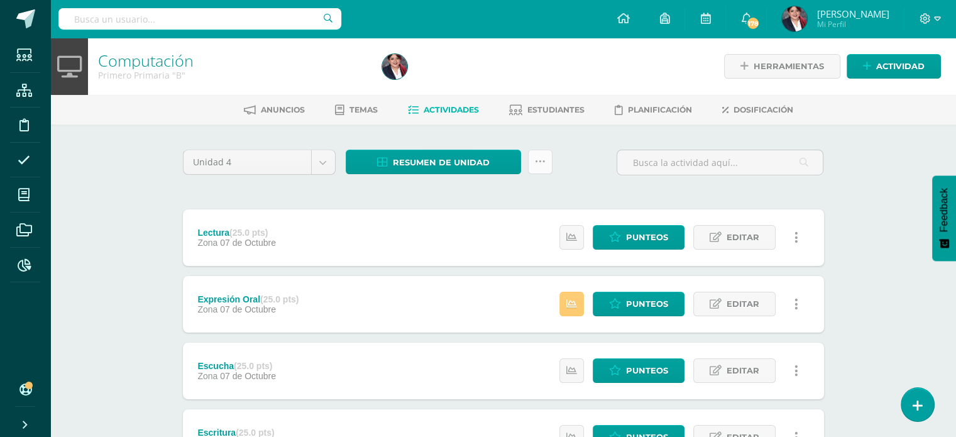
click at [531, 169] on link at bounding box center [540, 162] width 25 height 25
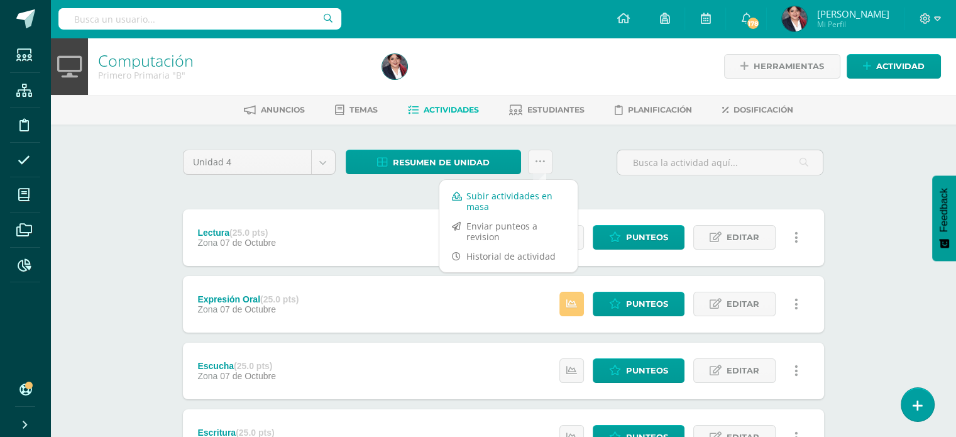
click at [519, 192] on link "Subir actividades en masa" at bounding box center [509, 201] width 138 height 30
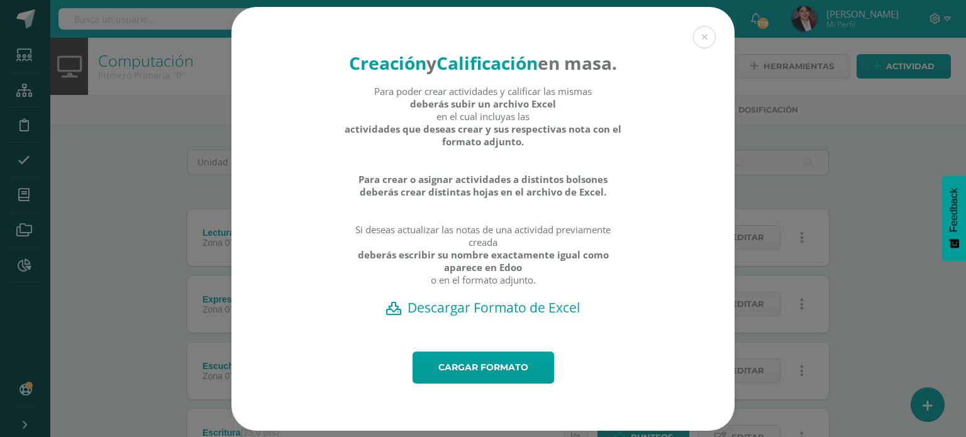
click at [487, 316] on h2 "Descargar Formato de Excel" at bounding box center [482, 308] width 459 height 18
click at [451, 316] on h2 "Descargar Formato de Excel" at bounding box center [482, 308] width 459 height 18
click at [457, 384] on link "Cargar formato" at bounding box center [482, 367] width 141 height 32
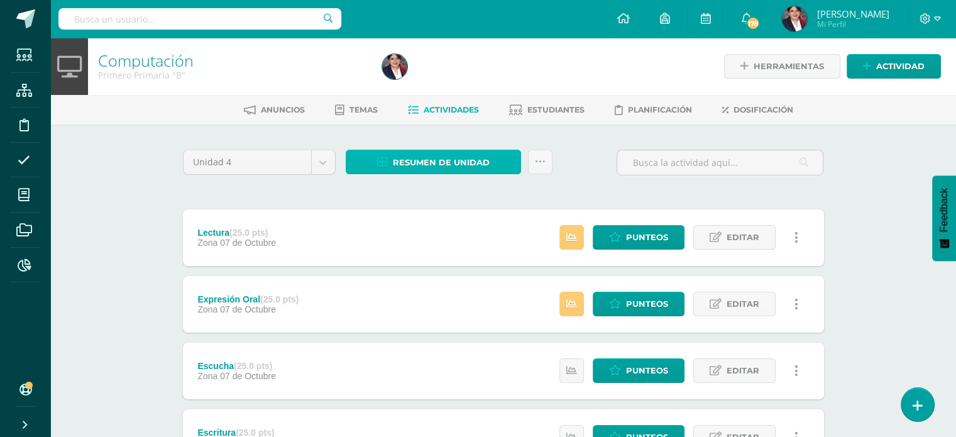
click at [427, 170] on span "Resumen de unidad" at bounding box center [441, 162] width 97 height 23
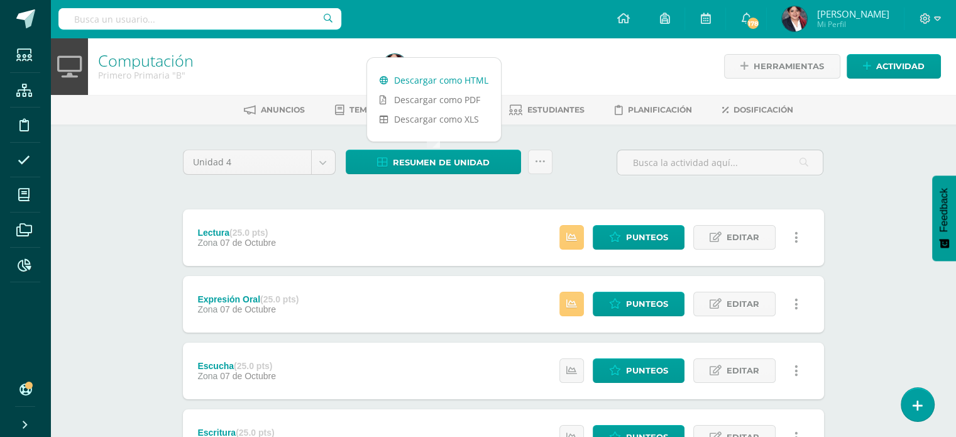
click at [426, 82] on link "Descargar como HTML" at bounding box center [434, 79] width 134 height 19
click at [858, 226] on div "Computación Primero Primaria "B" Herramientas Detalle de asistencias Actividad …" at bounding box center [503, 294] width 906 height 512
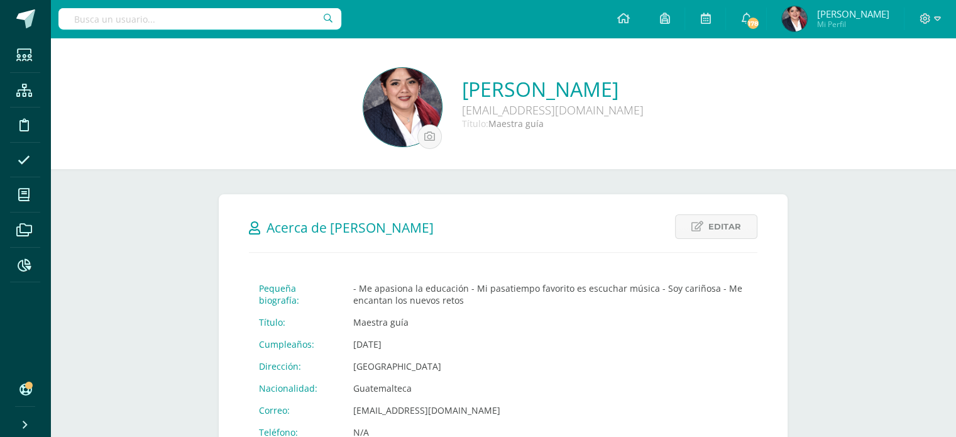
click at [222, 23] on input "text" at bounding box center [199, 18] width 283 height 21
click at [21, 253] on span at bounding box center [24, 264] width 28 height 28
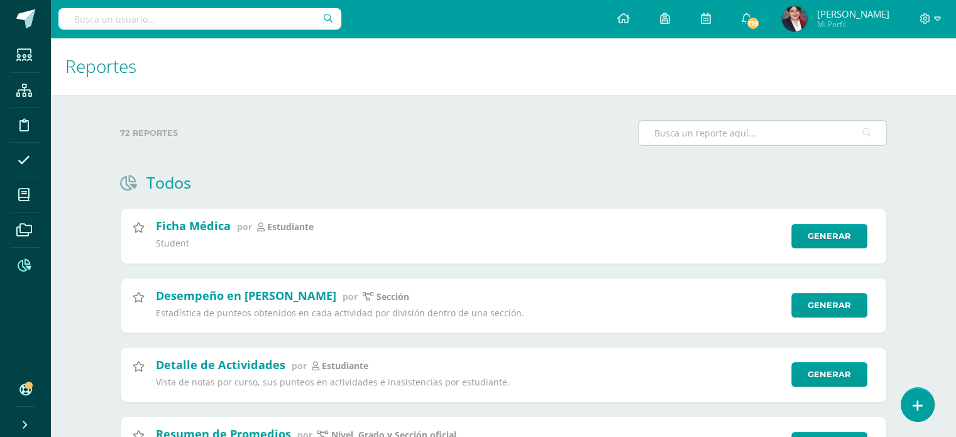
click at [783, 126] on input "text" at bounding box center [763, 133] width 248 height 25
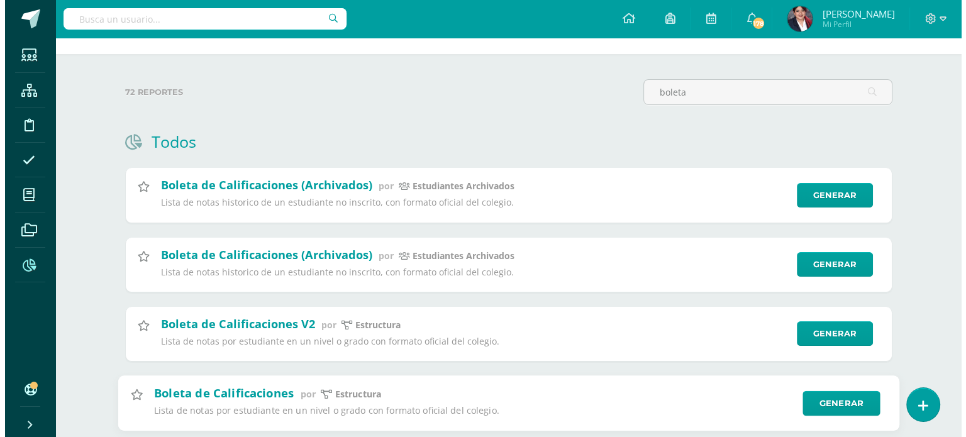
scroll to position [63, 0]
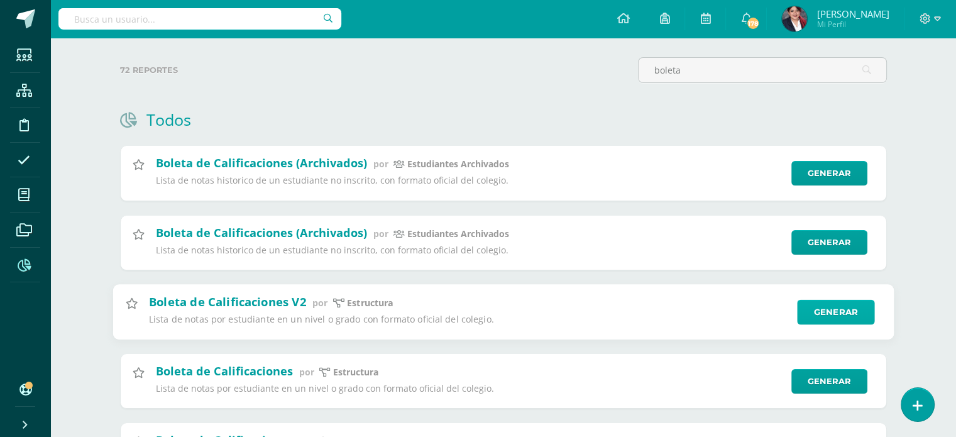
type input "boleta"
click at [810, 311] on link "Generar" at bounding box center [835, 311] width 77 height 25
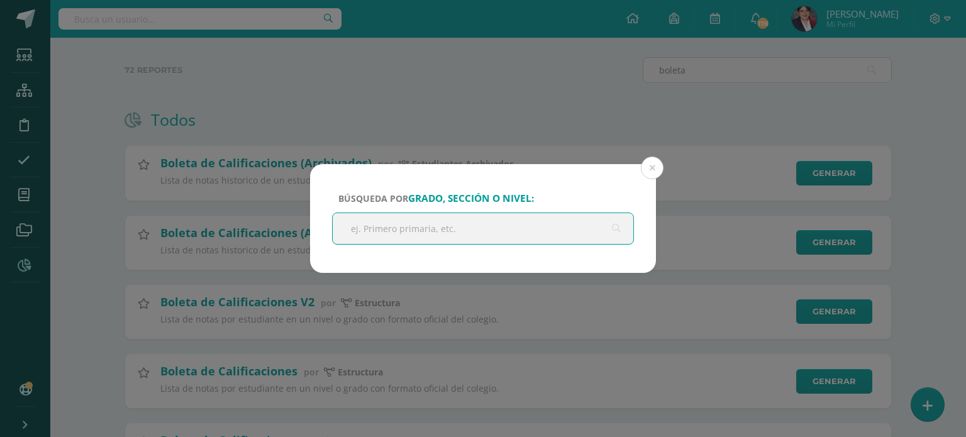
click at [578, 228] on input "text" at bounding box center [483, 228] width 301 height 31
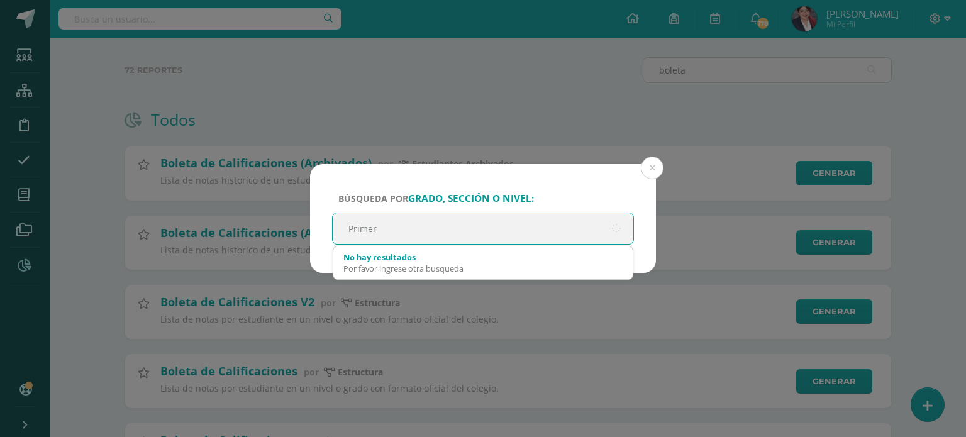
type input "Primero"
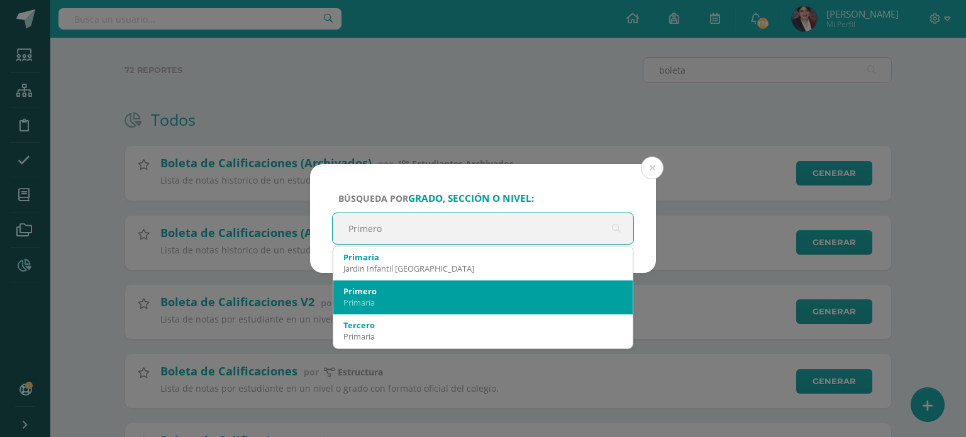
click at [396, 291] on div "Primero" at bounding box center [482, 290] width 279 height 11
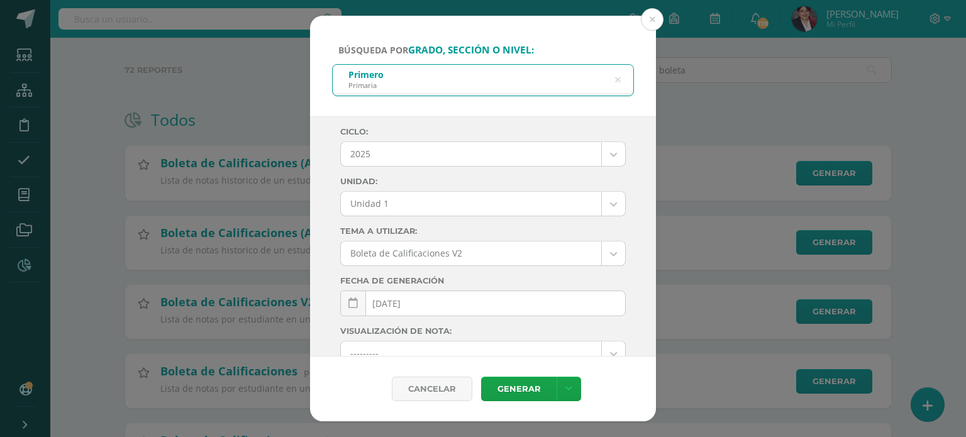
click at [384, 201] on body "Búsqueda por grado, sección o nivel: Primero Primaria Primero Ciclo: 2025 2025 …" at bounding box center [483, 262] width 966 height 650
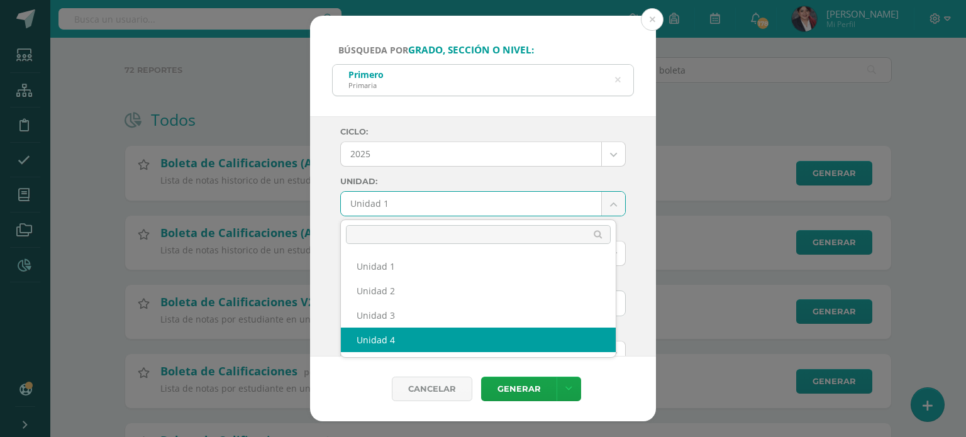
select select "Unidad 4"
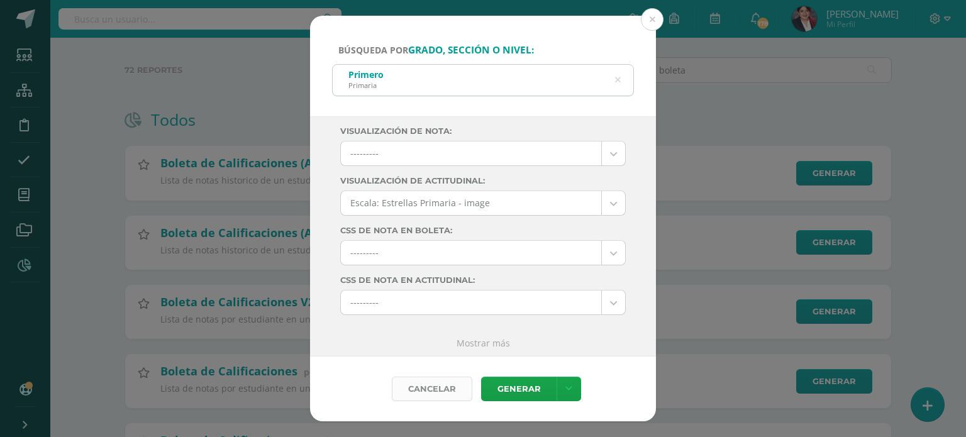
scroll to position [202, 0]
click at [495, 379] on link "Generar" at bounding box center [518, 389] width 75 height 25
click at [494, 89] on div "Primero Primaria" at bounding box center [483, 79] width 301 height 28
click at [616, 84] on icon at bounding box center [617, 80] width 26 height 26
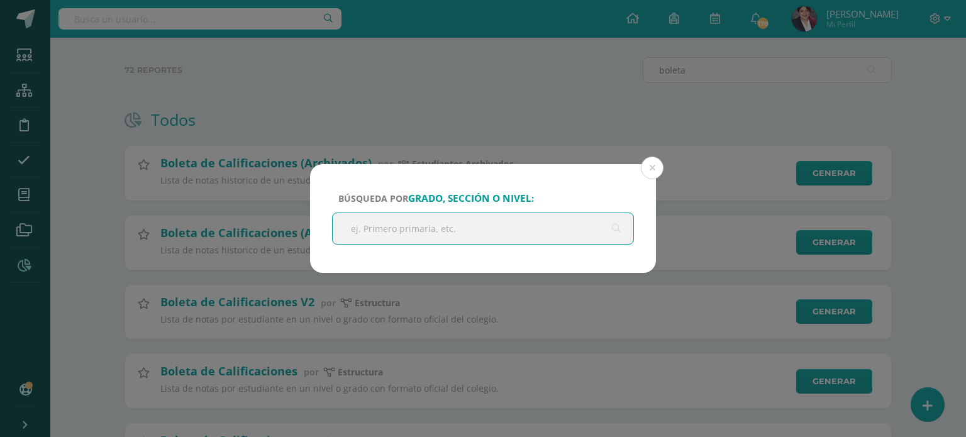
click at [414, 228] on input "text" at bounding box center [483, 228] width 301 height 31
type input "segundo"
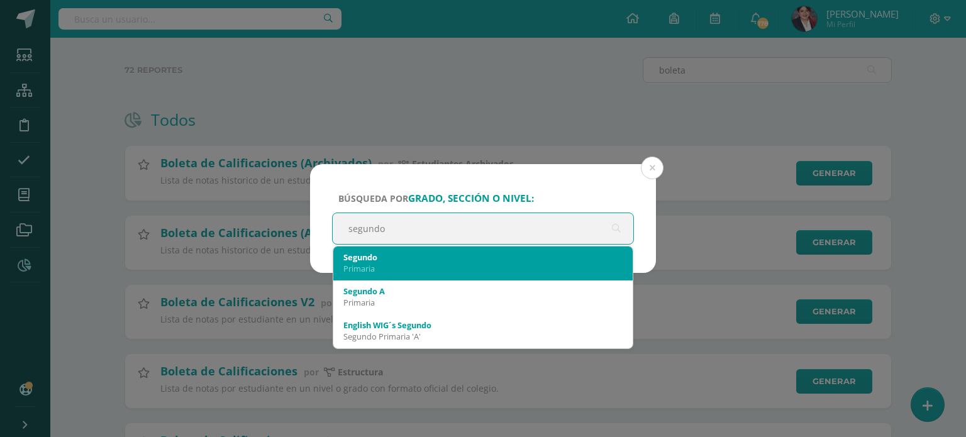
click at [387, 269] on div "Primaria" at bounding box center [482, 268] width 279 height 11
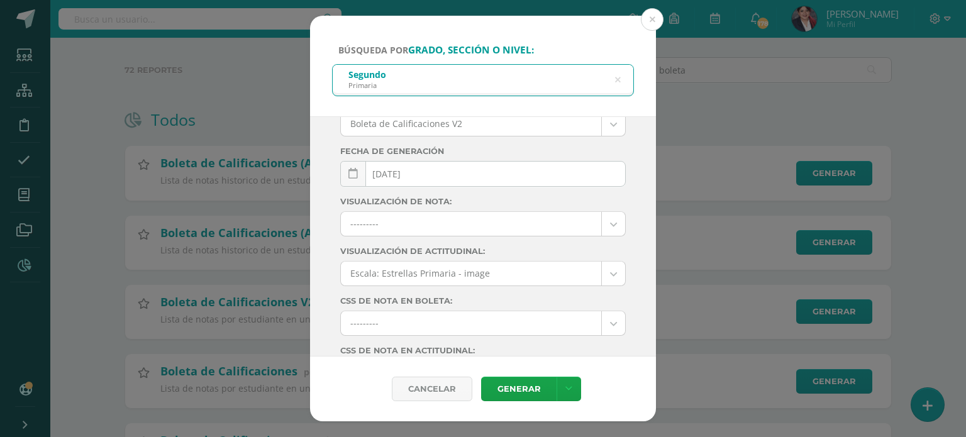
scroll to position [0, 0]
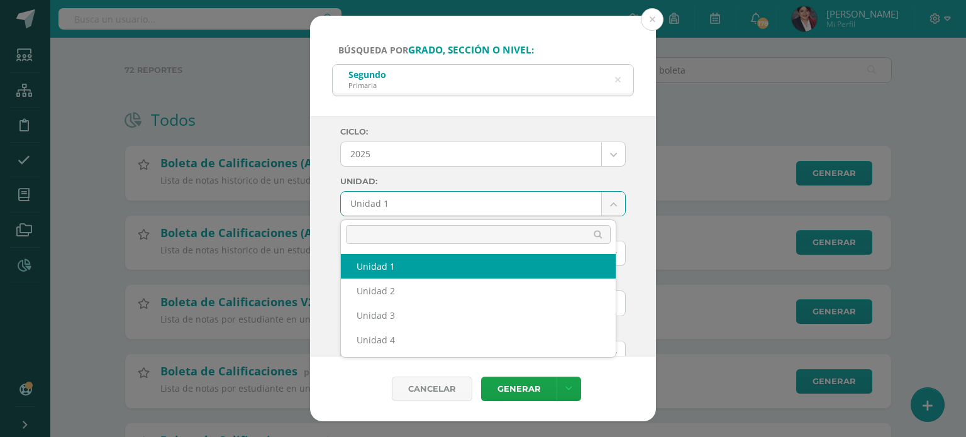
click at [379, 211] on body "Búsqueda por grado, sección o nivel: Segundo Primaria segundo Ciclo: 2025 2025 …" at bounding box center [483, 262] width 966 height 650
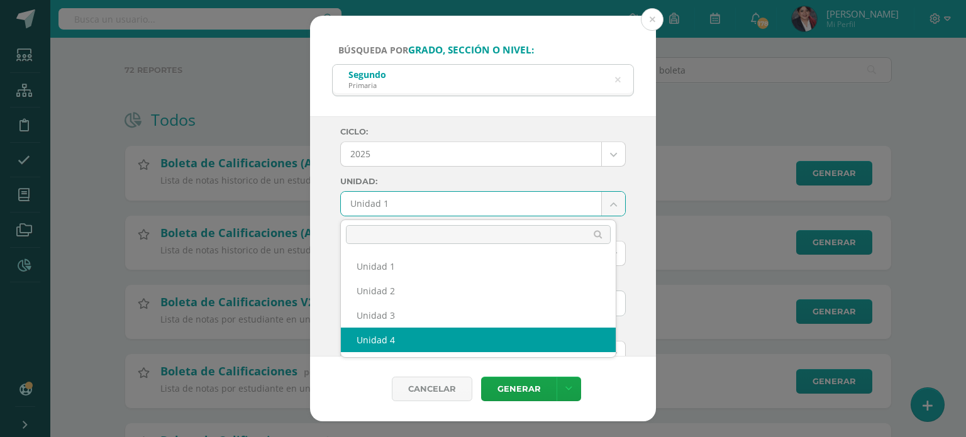
select select "Unidad 4"
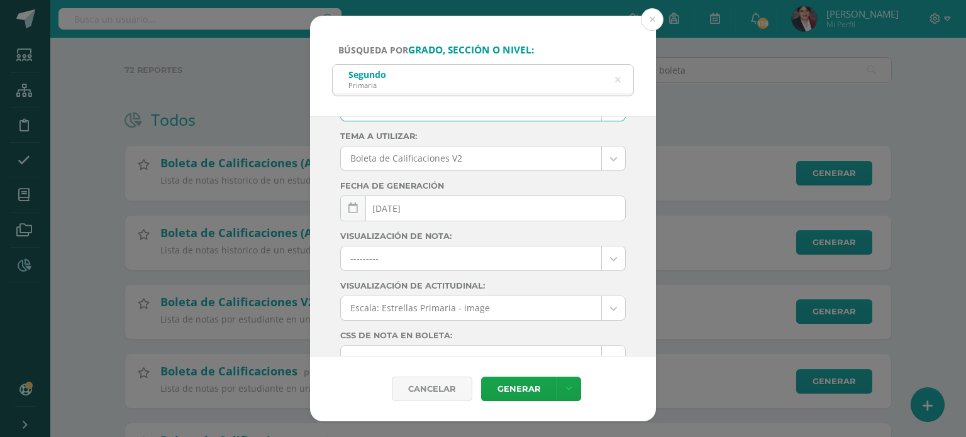
scroll to position [202, 0]
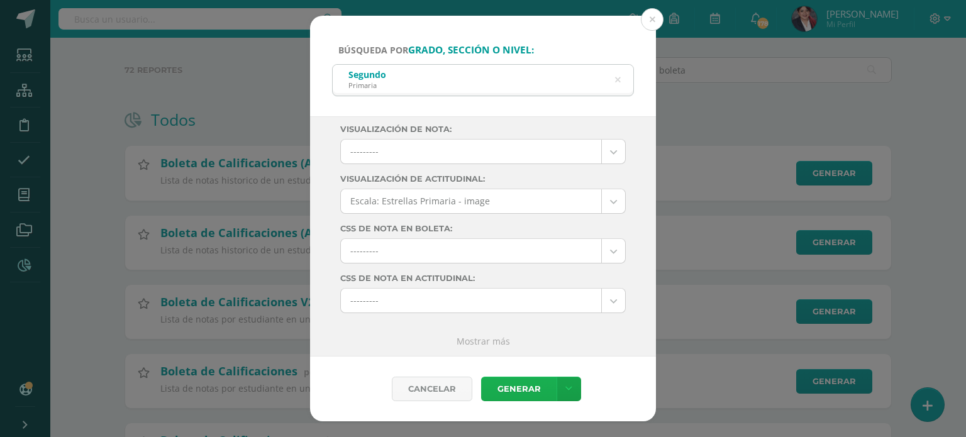
click at [526, 394] on link "Generar" at bounding box center [518, 389] width 75 height 25
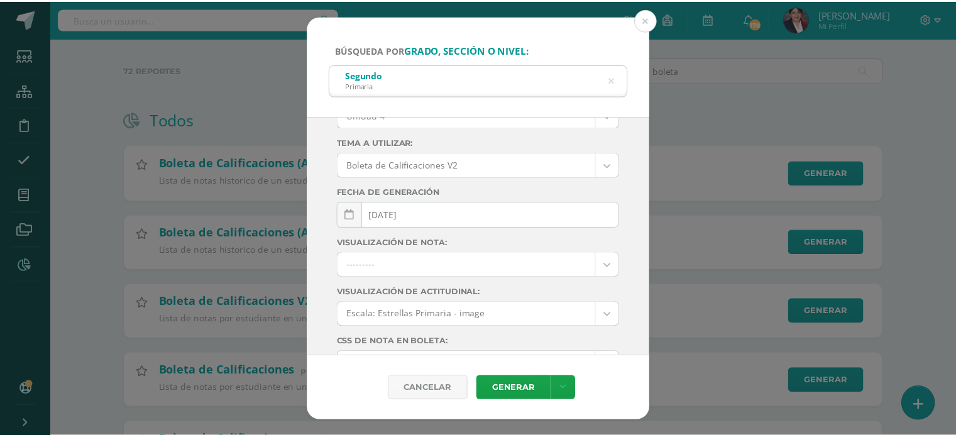
scroll to position [0, 0]
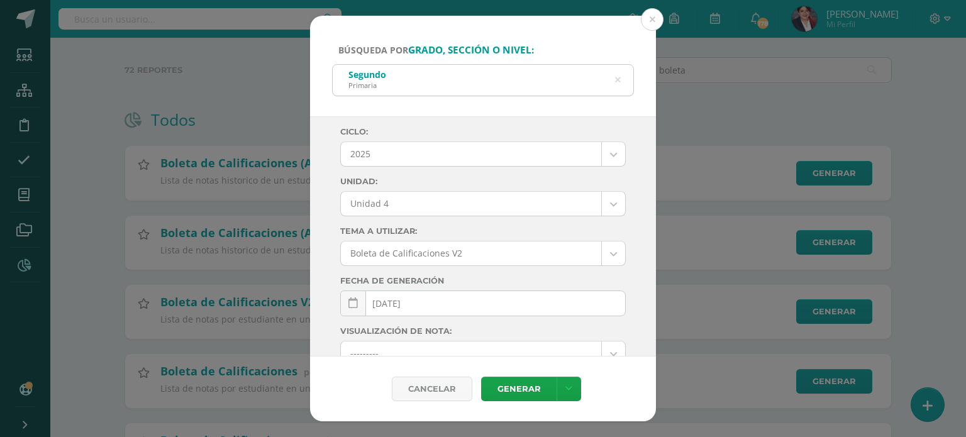
click at [617, 79] on icon at bounding box center [617, 80] width 26 height 26
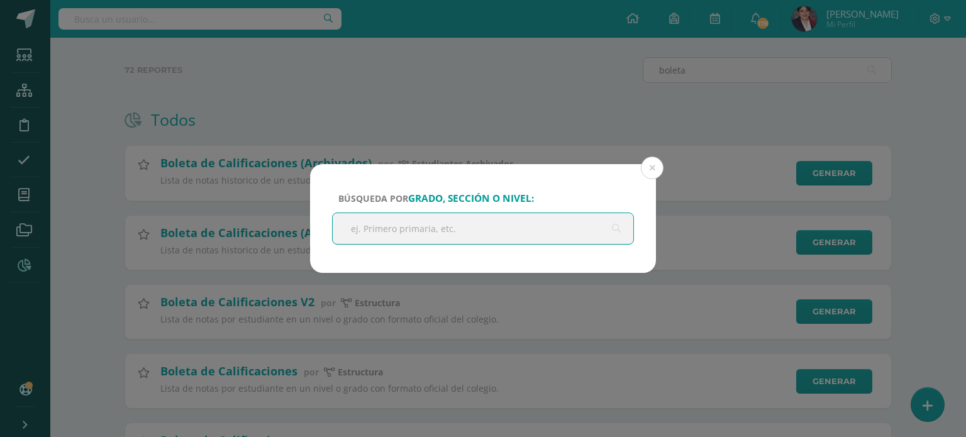
click at [423, 233] on input "text" at bounding box center [483, 228] width 301 height 31
type input "Tercero"
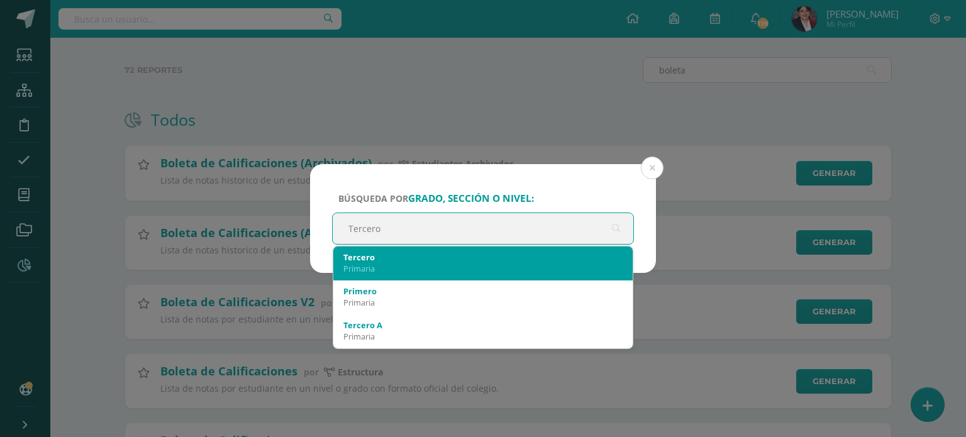
click at [400, 266] on div "Primaria" at bounding box center [482, 268] width 279 height 11
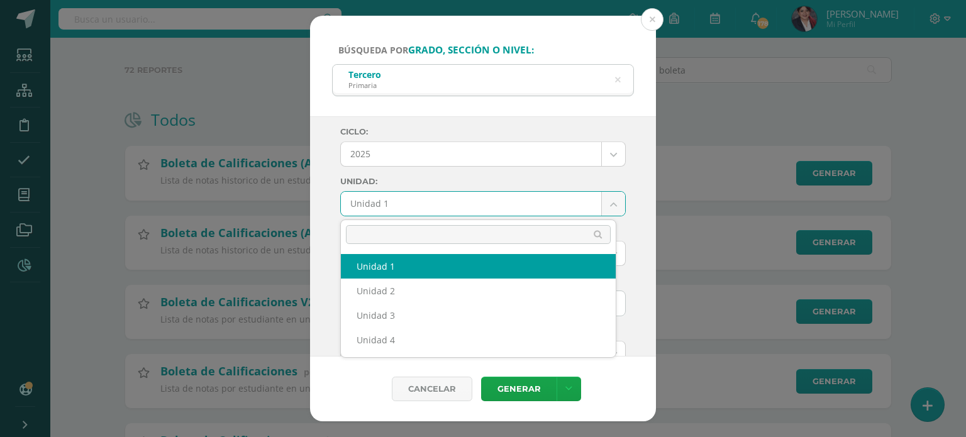
click at [394, 213] on body "Búsqueda por grado, sección o nivel: Tercero Primaria Tercero Ciclo: 2025 2025 …" at bounding box center [483, 262] width 966 height 650
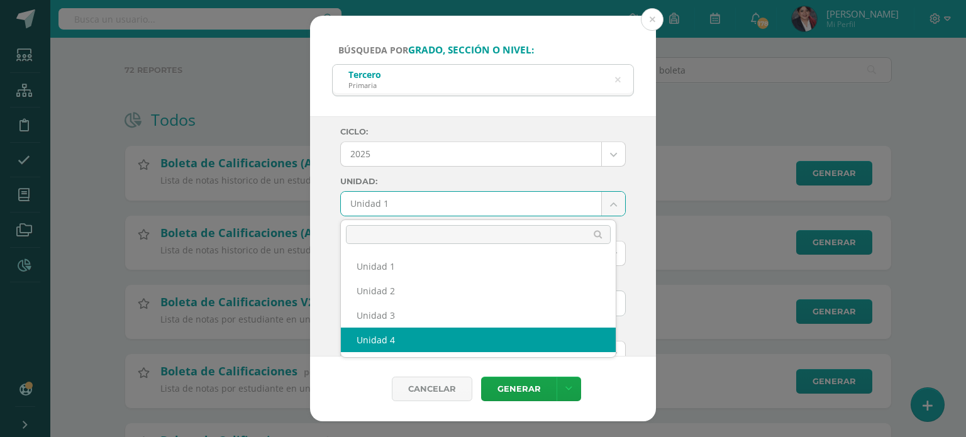
select select "Unidad 4"
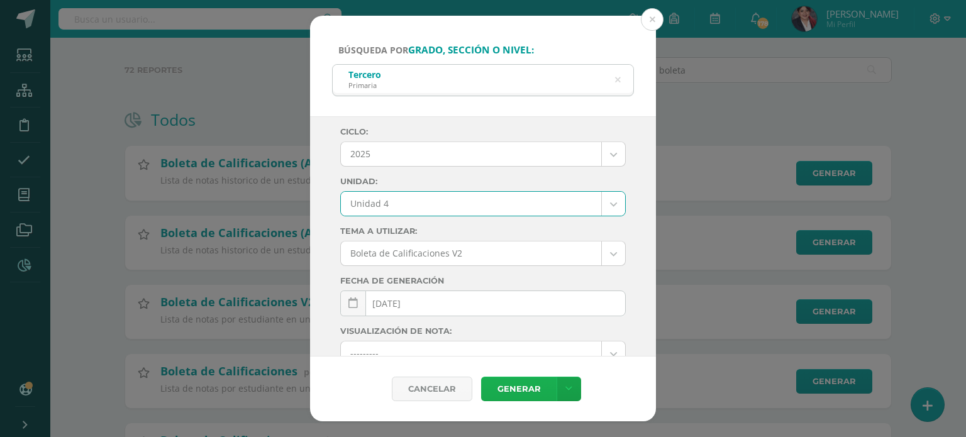
click at [507, 394] on link "Generar" at bounding box center [518, 389] width 75 height 25
click at [649, 28] on button at bounding box center [652, 19] width 23 height 23
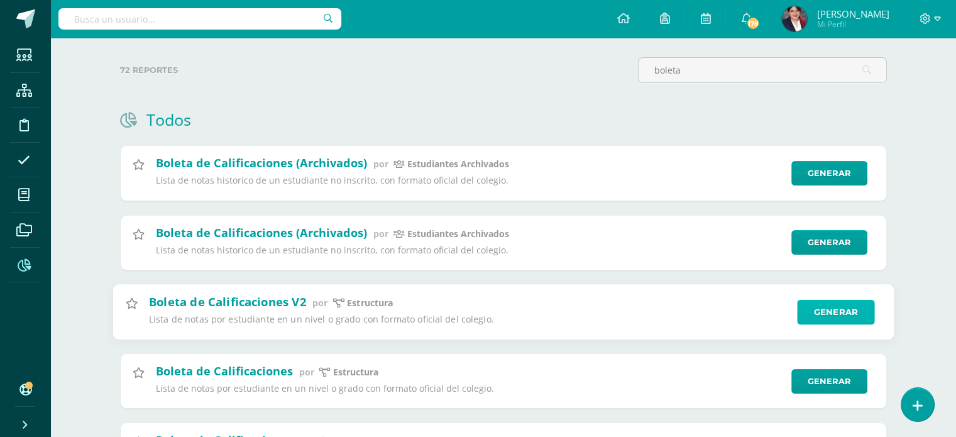
click at [807, 318] on link "Generar" at bounding box center [835, 311] width 77 height 25
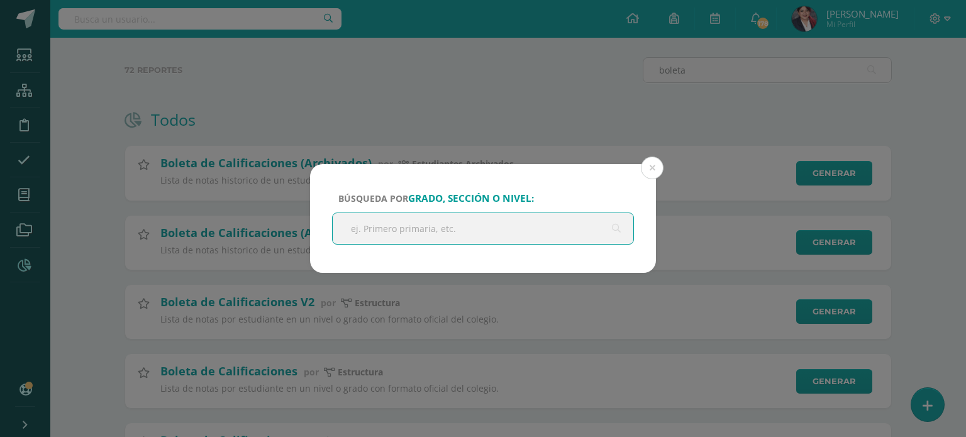
click at [400, 236] on input "text" at bounding box center [483, 228] width 301 height 31
click at [402, 233] on input "text" at bounding box center [483, 228] width 301 height 31
type input "primero"
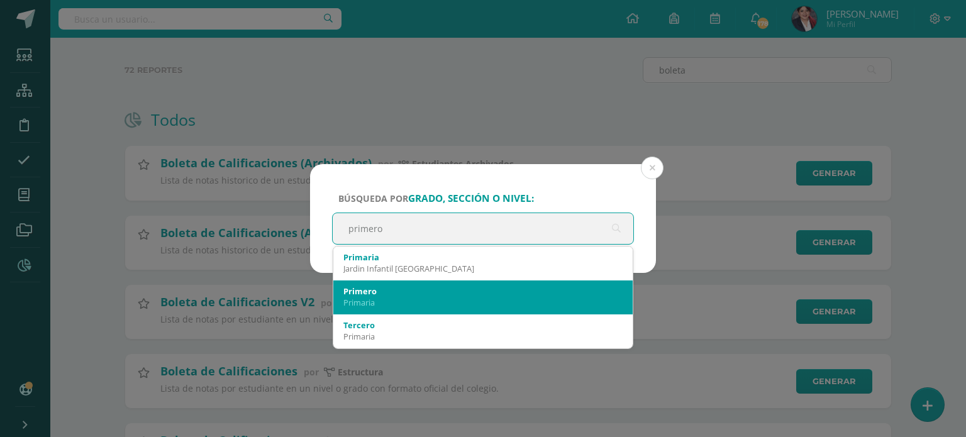
click at [357, 297] on div "Primaria" at bounding box center [482, 302] width 279 height 11
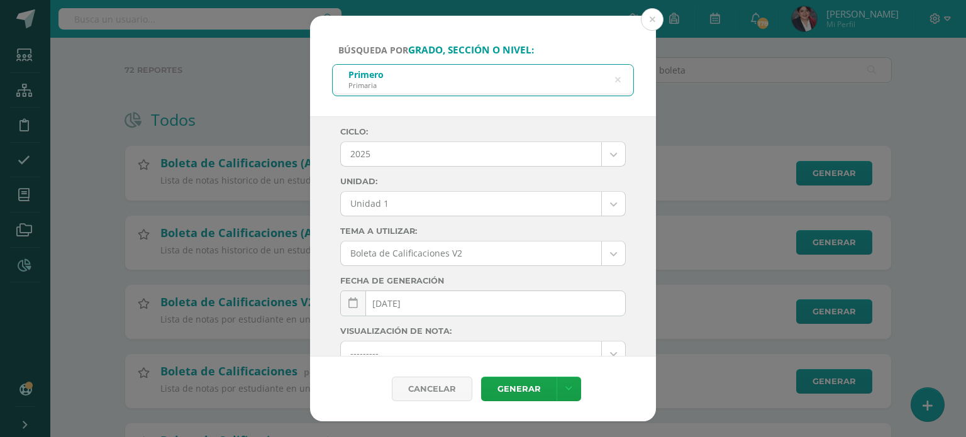
click at [436, 211] on body "Búsqueda por grado, sección o nivel: Primero Primaria primero Ciclo: 2025 2025 …" at bounding box center [483, 262] width 966 height 650
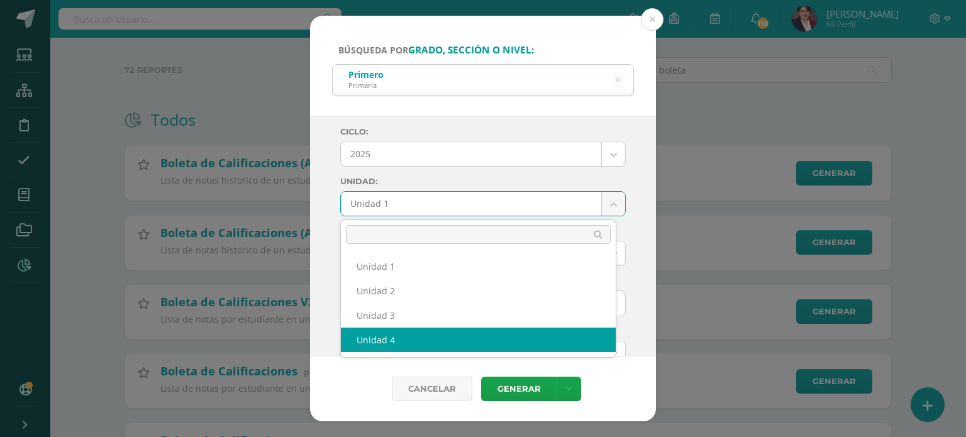
select select "Unidad 4"
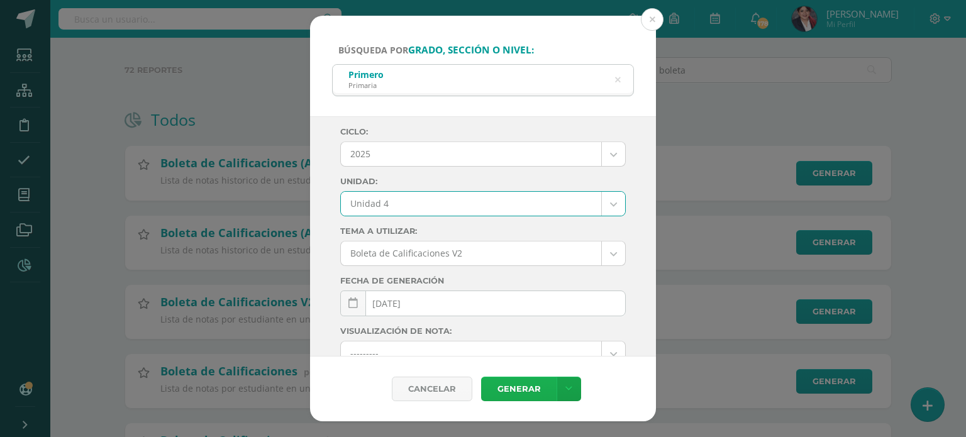
click at [500, 387] on link "Generar" at bounding box center [518, 389] width 75 height 25
click at [385, 79] on div "Primero Primaria" at bounding box center [483, 79] width 301 height 28
click at [617, 84] on icon at bounding box center [617, 80] width 26 height 26
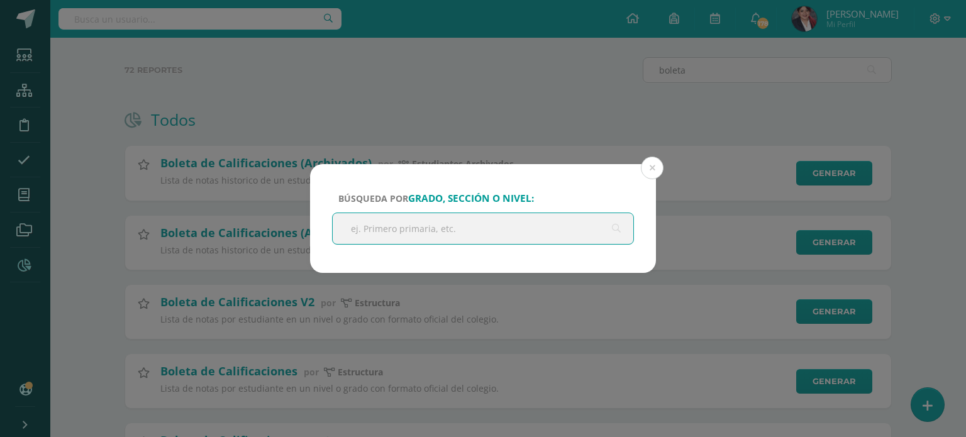
click at [379, 216] on input "text" at bounding box center [483, 228] width 301 height 31
click at [380, 228] on input "text" at bounding box center [483, 228] width 301 height 31
type input "tercero"
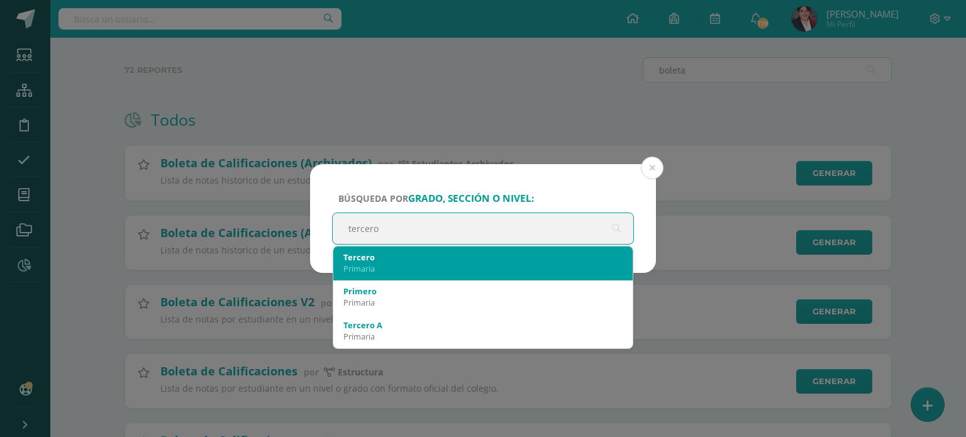
click at [416, 258] on div "Tercero" at bounding box center [482, 257] width 279 height 11
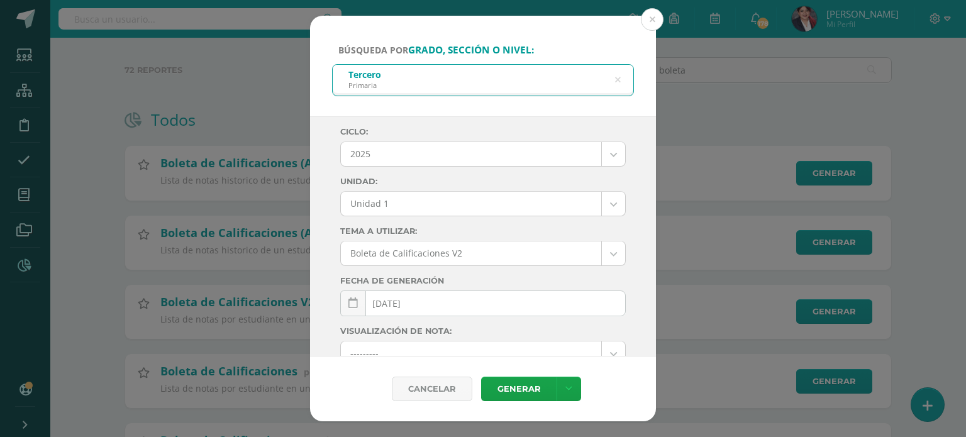
click at [429, 199] on body "Búsqueda por grado, sección o nivel: Tercero Primaria tercero Ciclo: 2025 2025 …" at bounding box center [483, 262] width 966 height 650
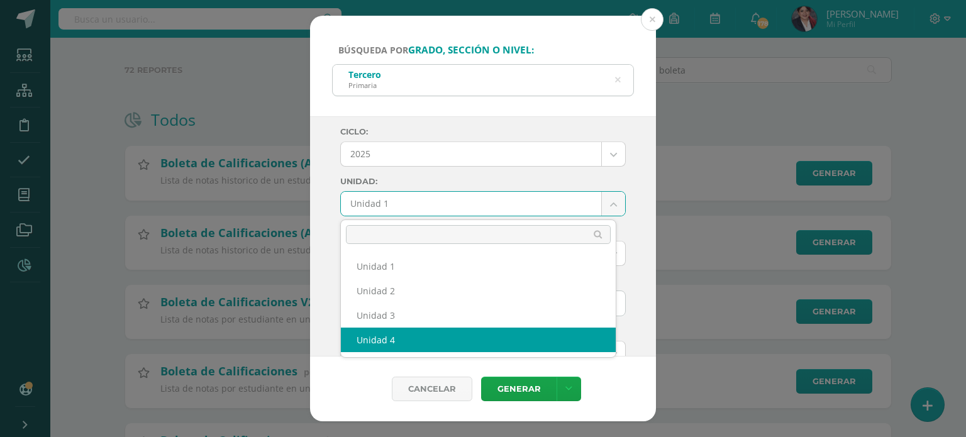
select select "Unidad 4"
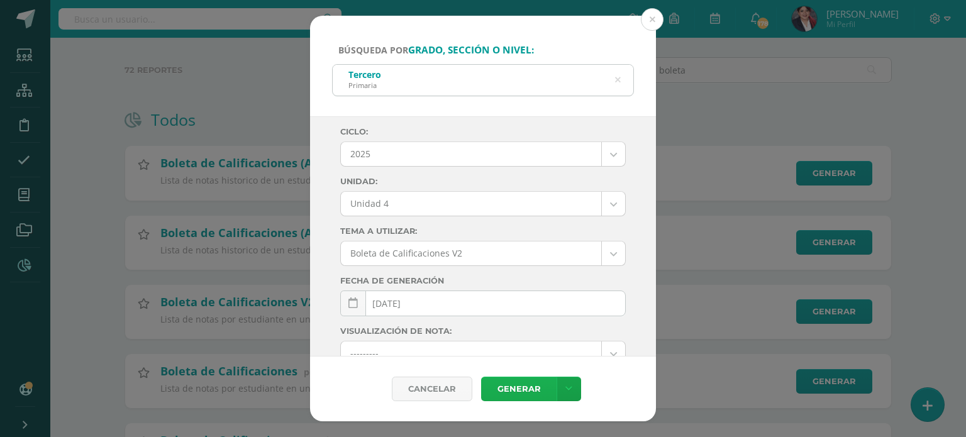
click at [513, 387] on link "Generar" at bounding box center [518, 389] width 75 height 25
drag, startPoint x: 649, startPoint y: 15, endPoint x: 635, endPoint y: 6, distance: 16.7
click at [649, 15] on button at bounding box center [652, 19] width 23 height 23
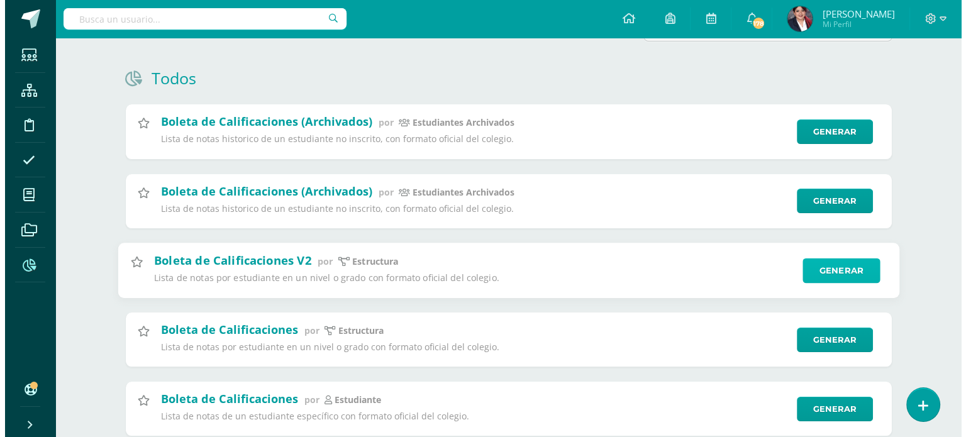
scroll to position [126, 0]
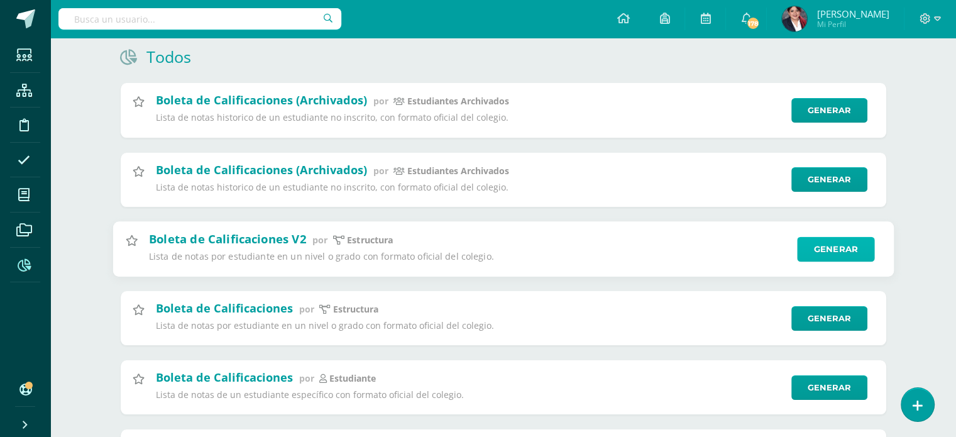
click at [824, 246] on link "Generar" at bounding box center [835, 248] width 77 height 25
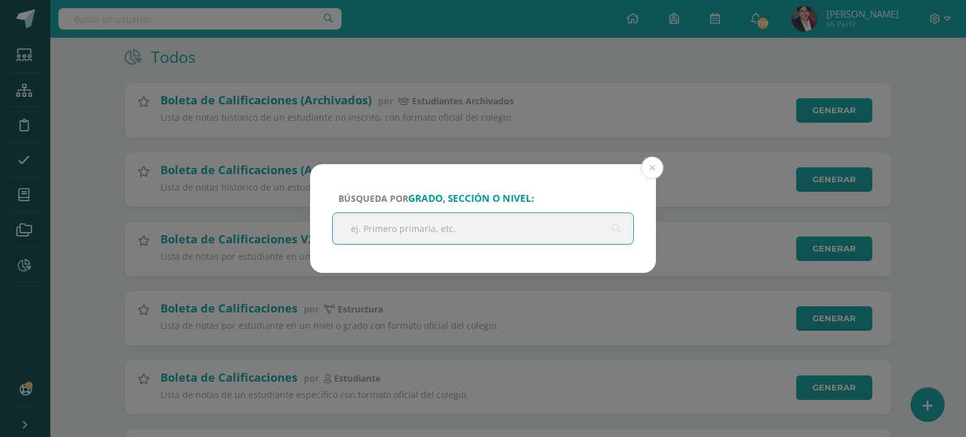
click at [393, 223] on input "text" at bounding box center [483, 228] width 301 height 31
type input "cuarto"
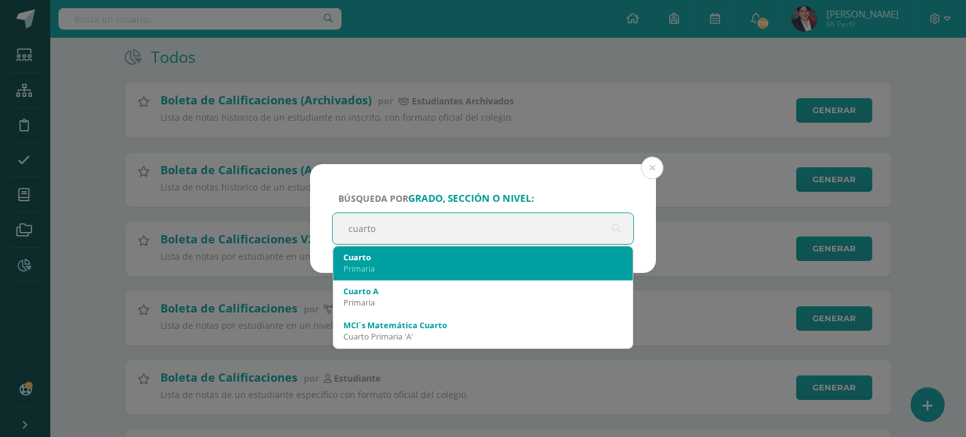
click at [389, 263] on div "Primaria" at bounding box center [482, 268] width 279 height 11
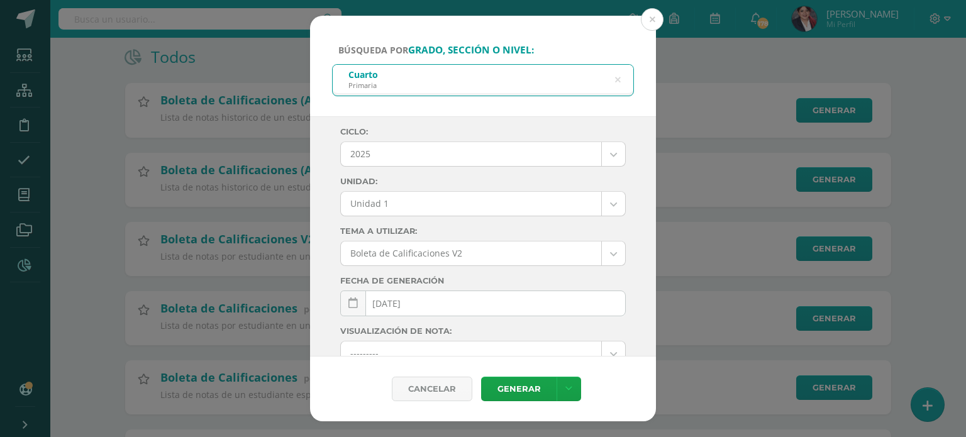
click at [348, 185] on label "Unidad:" at bounding box center [482, 181] width 285 height 9
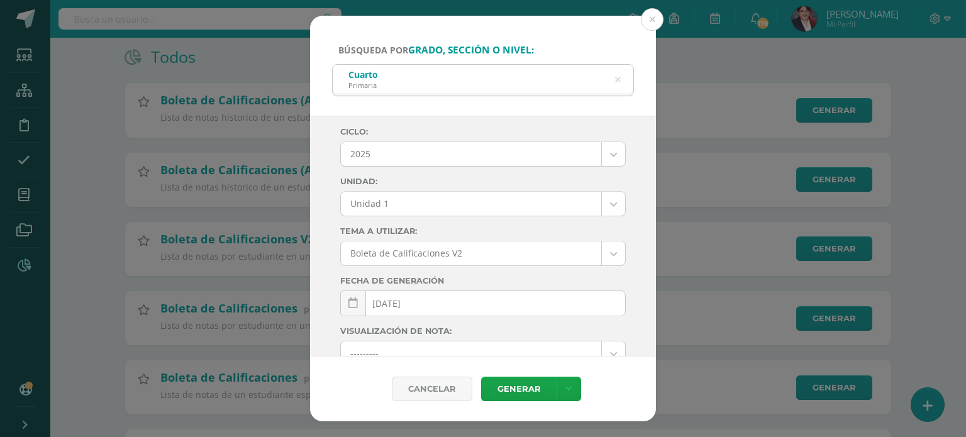
click at [353, 191] on div "Ciclo: 2025 2025 2024 2023 2022 2021 2020 2019 Unidad: Unidad 1 Unidad 1 Unidad…" at bounding box center [482, 338] width 285 height 422
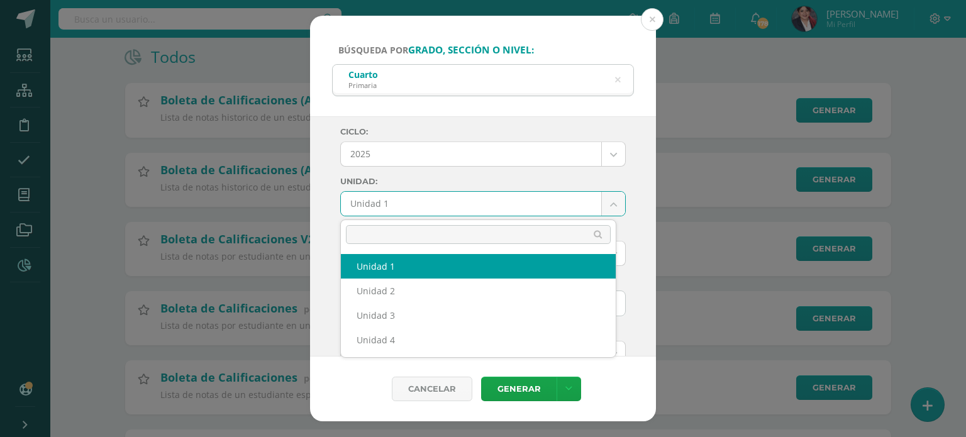
click at [353, 196] on body "Búsqueda por grado, sección o nivel: Cuarto Primaria cuarto Ciclo: 2025 2025 20…" at bounding box center [483, 199] width 966 height 650
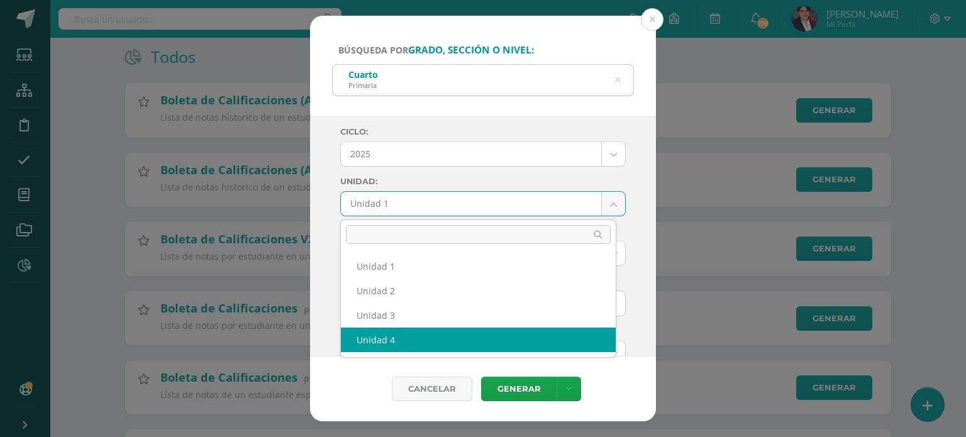
select select "Unidad 4"
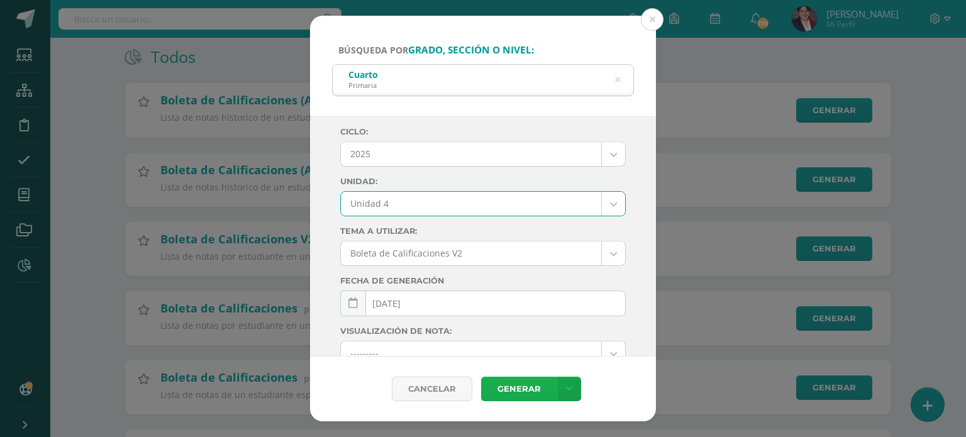
click at [511, 379] on link "Generar" at bounding box center [518, 389] width 75 height 25
click at [617, 79] on icon at bounding box center [618, 80] width 6 height 32
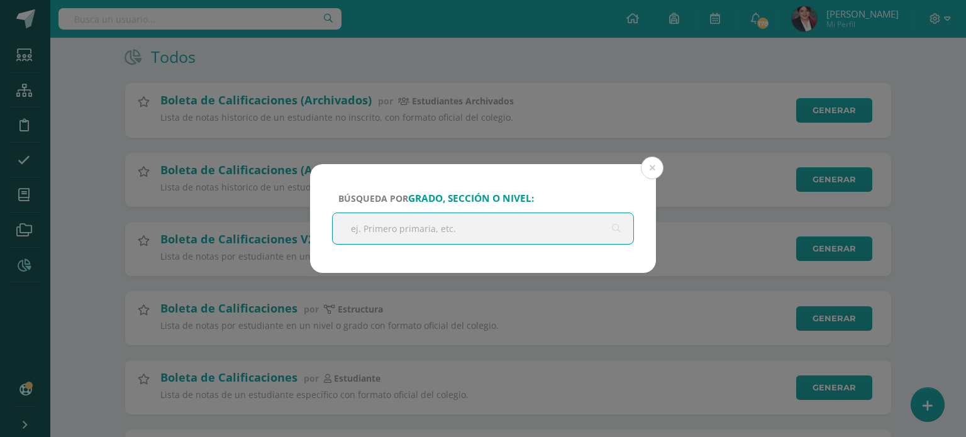
click at [398, 236] on input "text" at bounding box center [483, 228] width 301 height 31
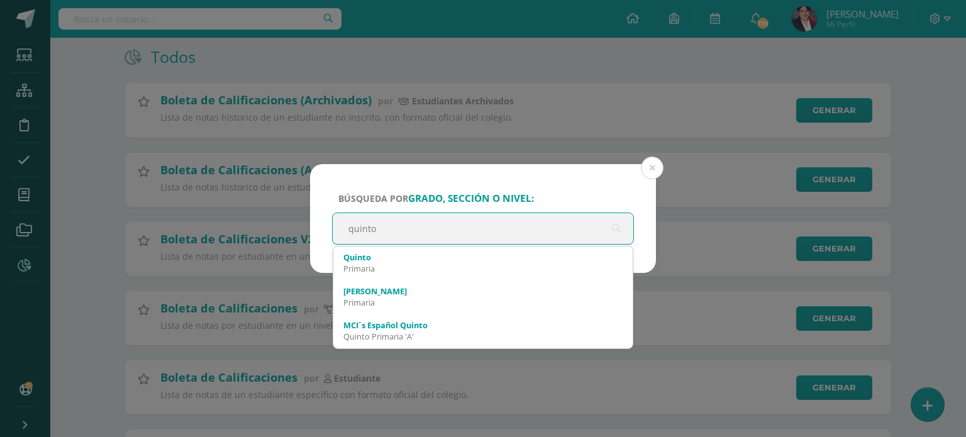
type input "quinto"
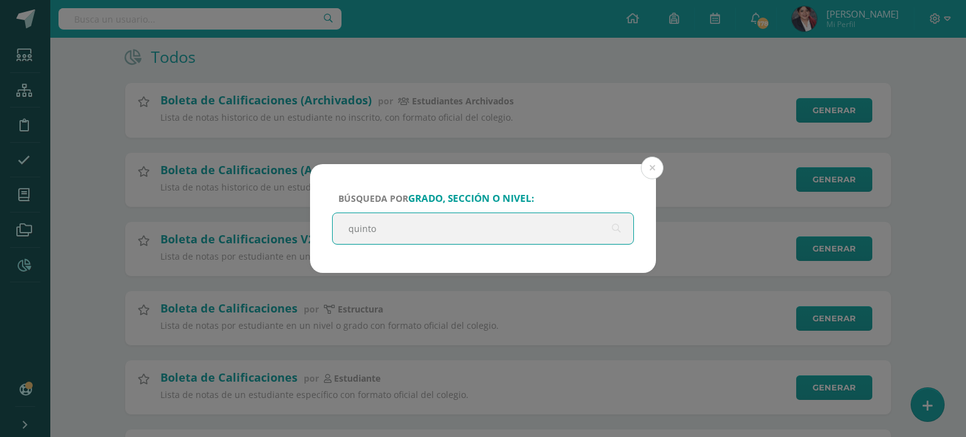
click at [396, 230] on input "quinto" at bounding box center [483, 228] width 301 height 31
click at [390, 226] on input "quinto" at bounding box center [483, 228] width 301 height 31
click at [341, 233] on input "quinto" at bounding box center [483, 228] width 301 height 31
click at [380, 223] on input "quinto" at bounding box center [483, 228] width 301 height 31
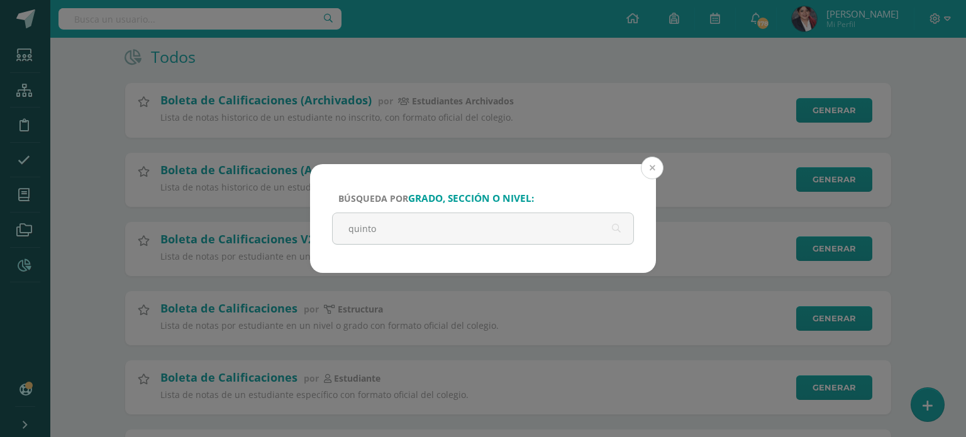
click at [657, 161] on button at bounding box center [652, 168] width 23 height 23
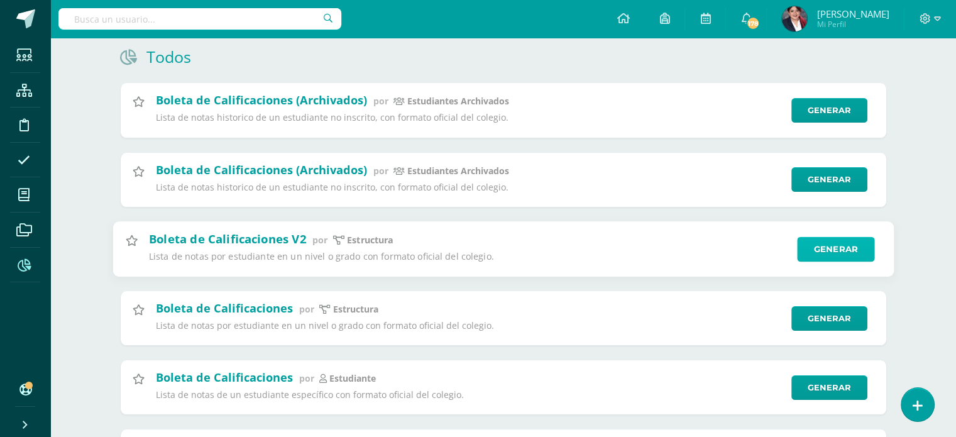
click at [814, 245] on link "Generar" at bounding box center [835, 248] width 77 height 25
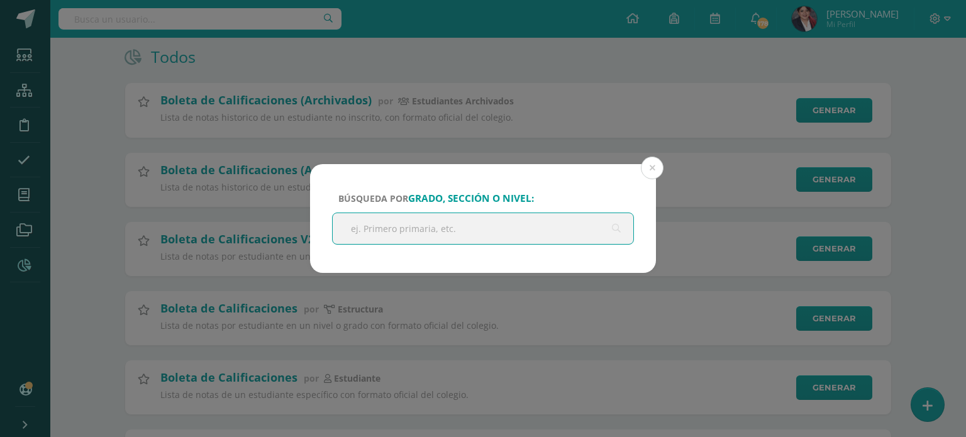
click at [445, 237] on input "text" at bounding box center [483, 228] width 301 height 31
type input "quinto"
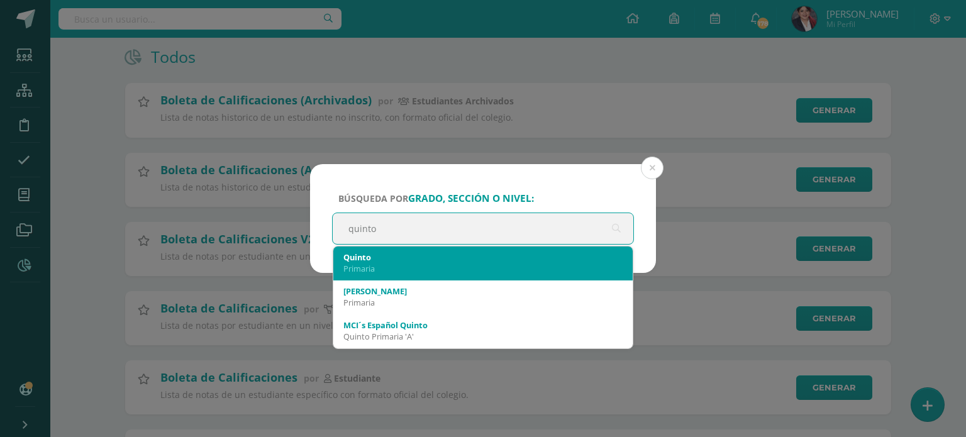
click at [380, 255] on div "Quinto" at bounding box center [482, 257] width 279 height 11
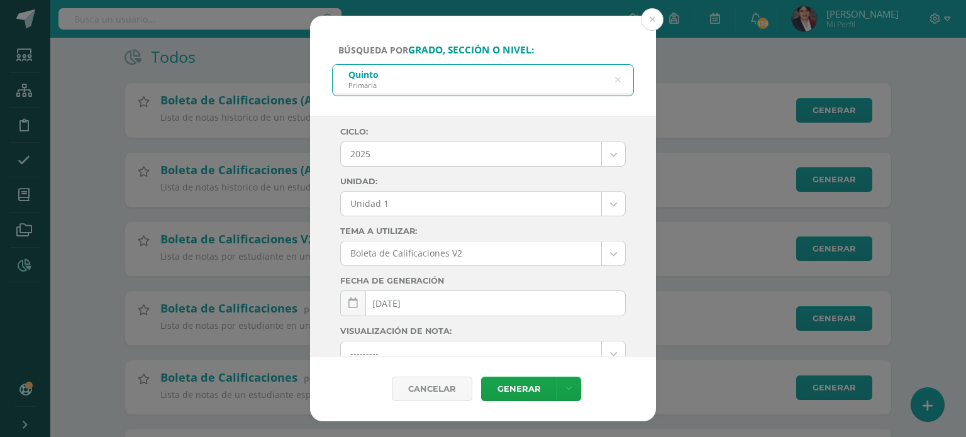
click at [411, 205] on body "Búsqueda por grado, sección o nivel: Quinto Primaria quinto Ciclo: 2025 2025 20…" at bounding box center [483, 199] width 966 height 650
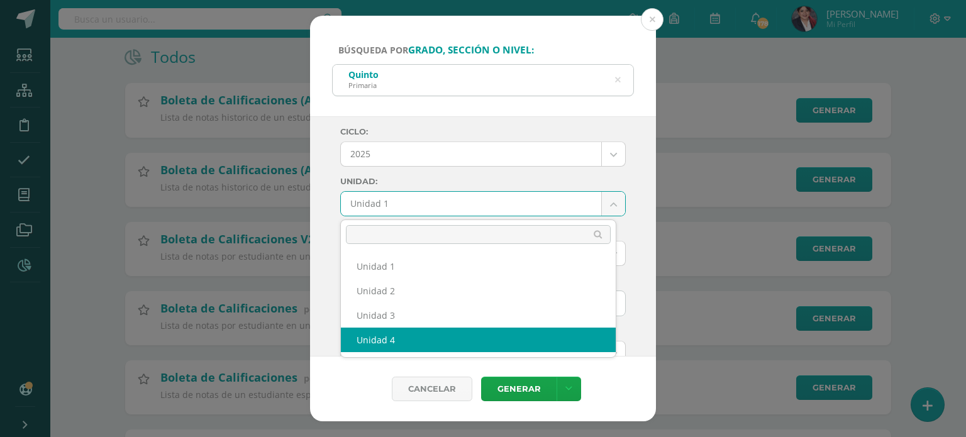
select select "Unidad 4"
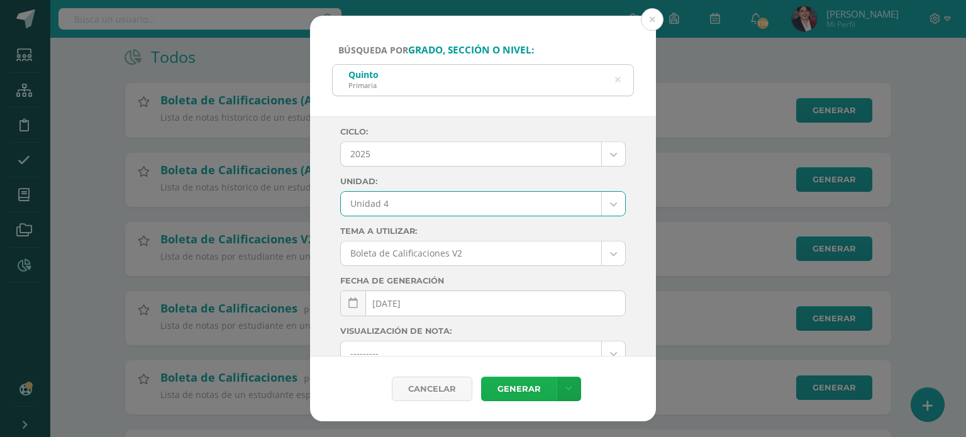
click at [499, 387] on link "Generar" at bounding box center [518, 389] width 75 height 25
click at [619, 84] on icon at bounding box center [617, 80] width 26 height 26
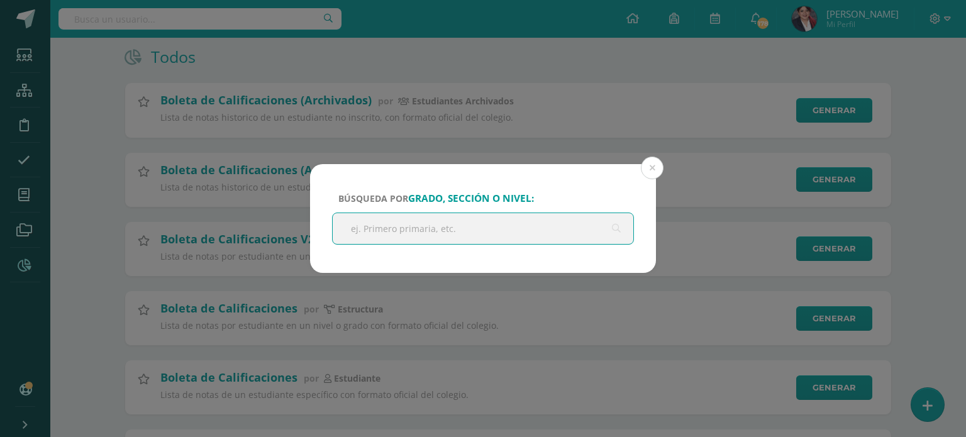
click at [447, 226] on input "text" at bounding box center [483, 228] width 301 height 31
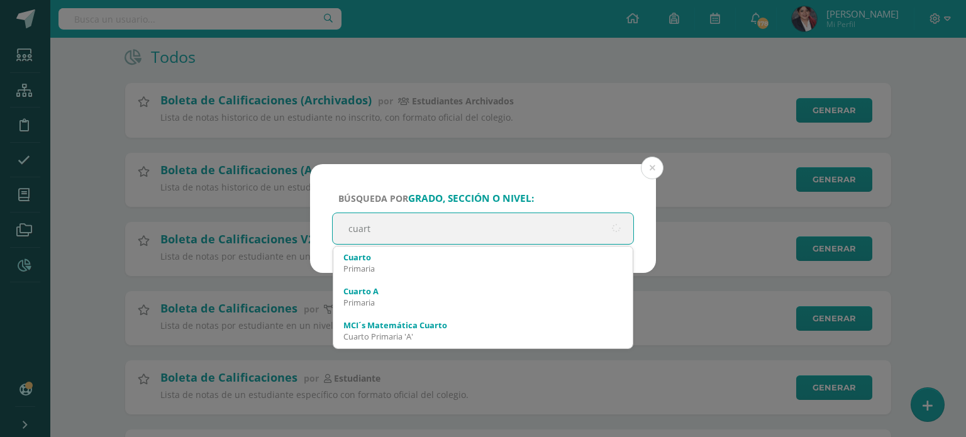
type input "cuarto"
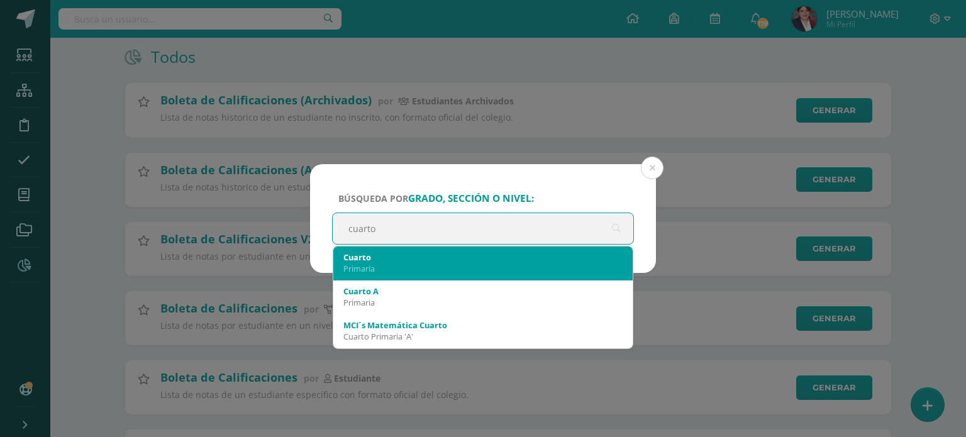
click at [400, 271] on div "Primaria" at bounding box center [482, 268] width 279 height 11
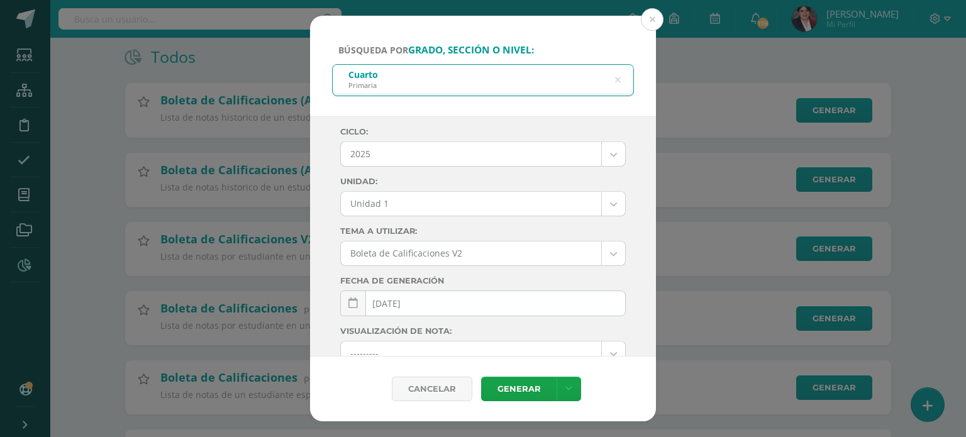
click at [451, 207] on body "Búsqueda por grado, sección o nivel: Cuarto Primaria cuarto Ciclo: 2025 2025 20…" at bounding box center [483, 199] width 966 height 650
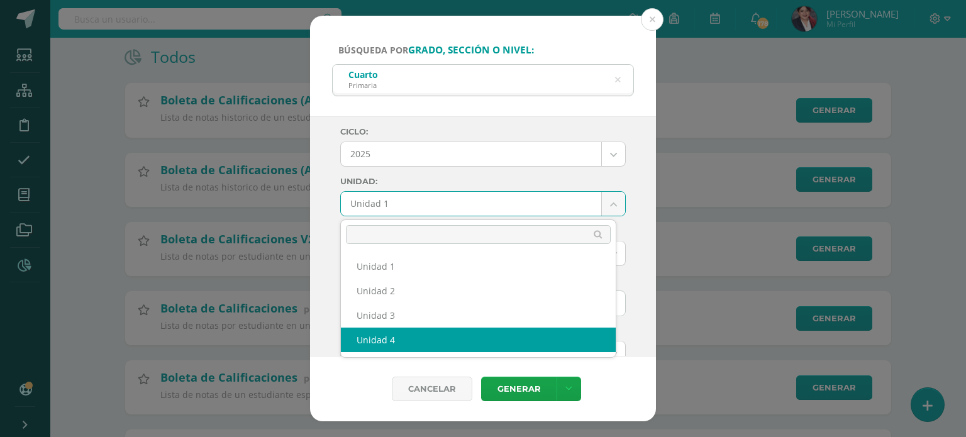
select select "Unidad 4"
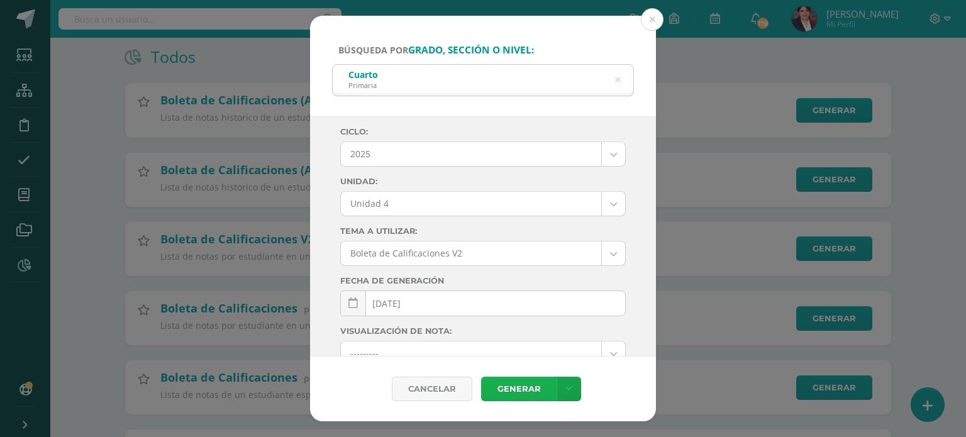
click at [507, 392] on link "Generar" at bounding box center [518, 389] width 75 height 25
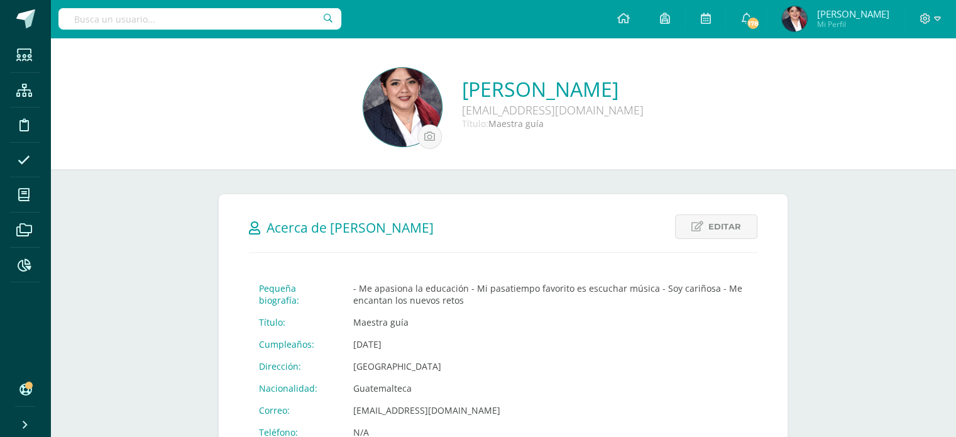
click at [204, 16] on input "text" at bounding box center [199, 18] width 283 height 21
type input "[PERSON_NAME]"
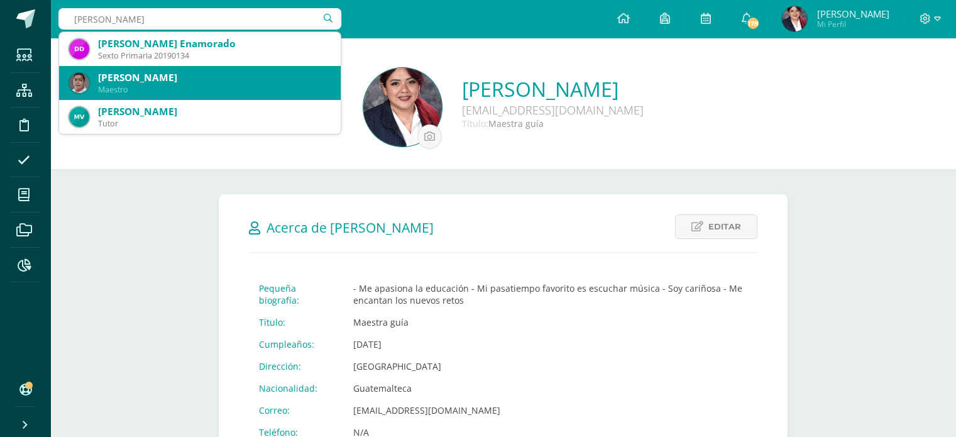
click at [153, 78] on div "[PERSON_NAME]" at bounding box center [214, 77] width 233 height 13
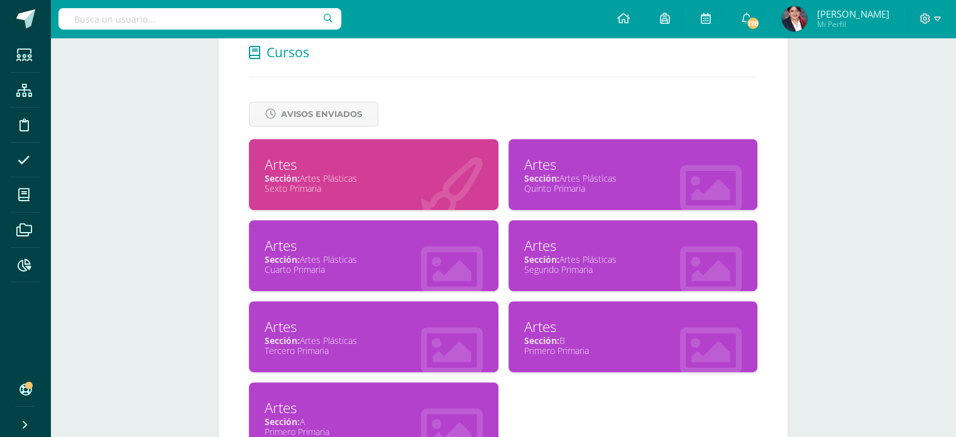
scroll to position [563, 0]
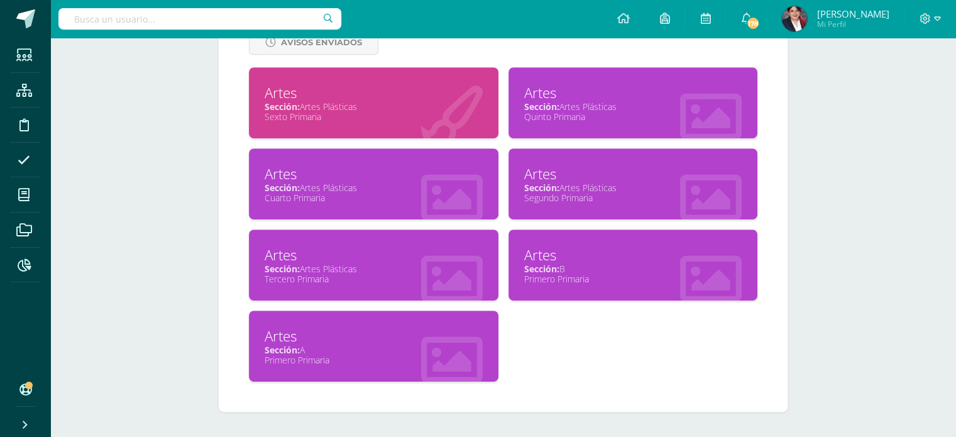
click at [382, 264] on div "Sección: Artes Plásticas" at bounding box center [374, 269] width 218 height 12
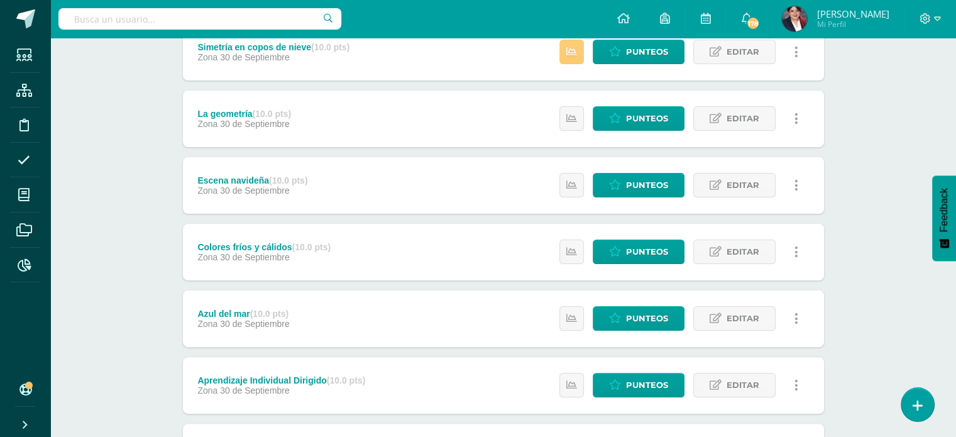
scroll to position [377, 0]
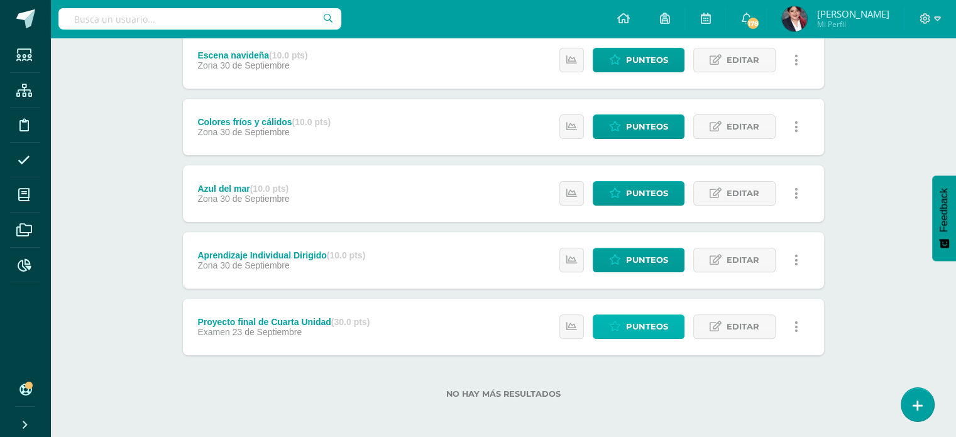
click at [664, 319] on span "Punteos" at bounding box center [647, 326] width 42 height 23
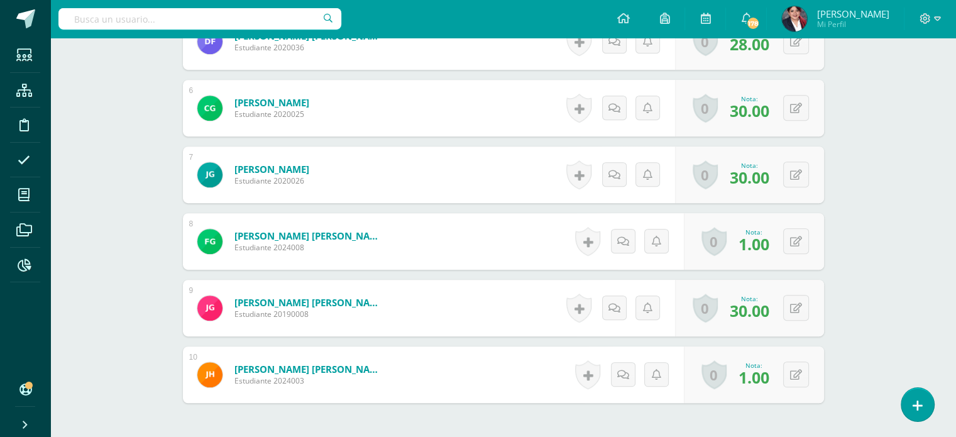
scroll to position [692, 0]
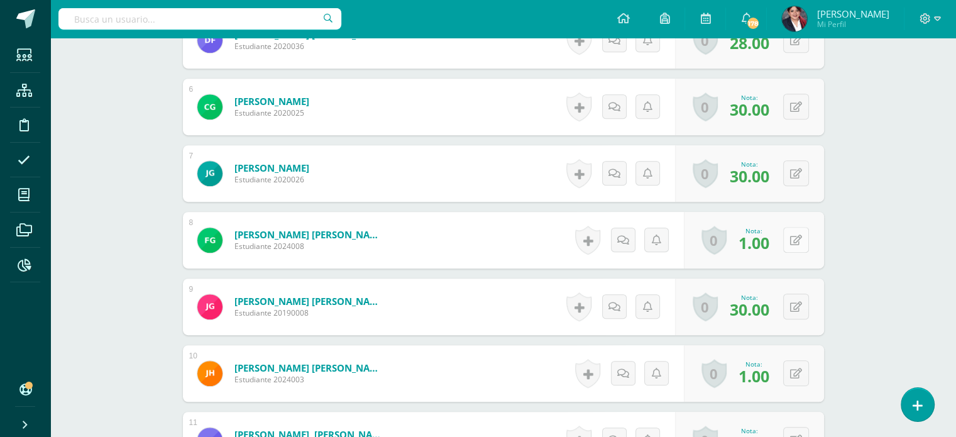
click at [797, 246] on button at bounding box center [796, 240] width 26 height 26
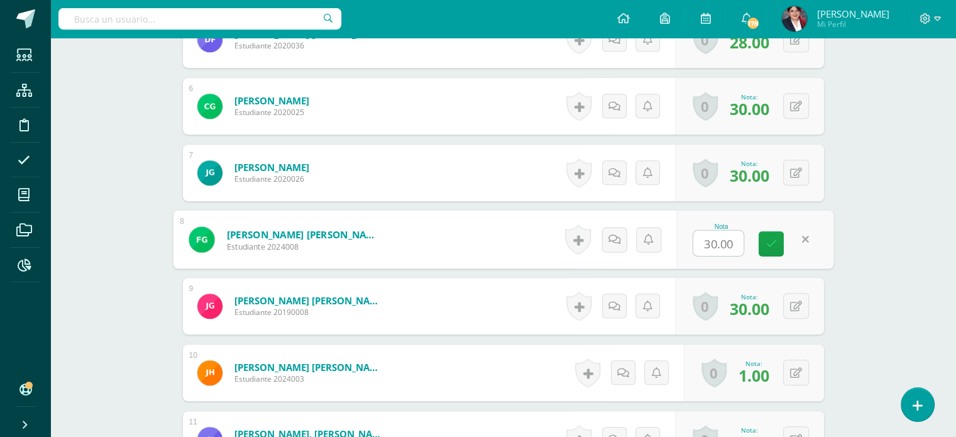
scroll to position [693, 0]
click at [706, 250] on input "30.00" at bounding box center [719, 242] width 50 height 25
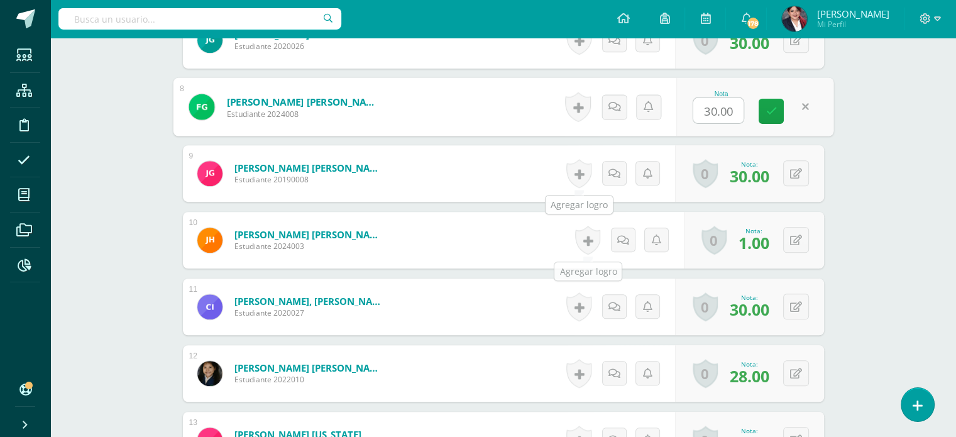
scroll to position [824, 0]
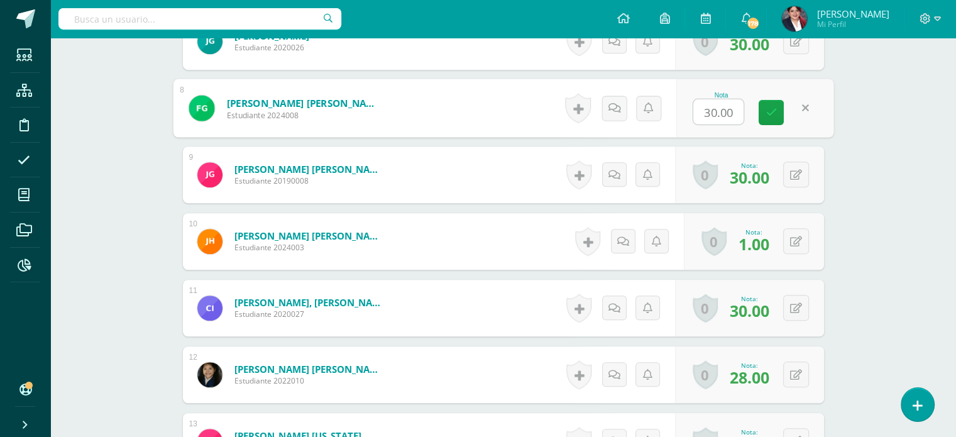
click at [700, 105] on input "30.00" at bounding box center [719, 111] width 50 height 25
click at [724, 104] on input "1930.00" at bounding box center [719, 111] width 50 height 25
click at [875, 180] on div "Artes Tercero Primaria "Artes Plásticas" Herramientas Detalle de asistencias Ac…" at bounding box center [503, 347] width 906 height 2266
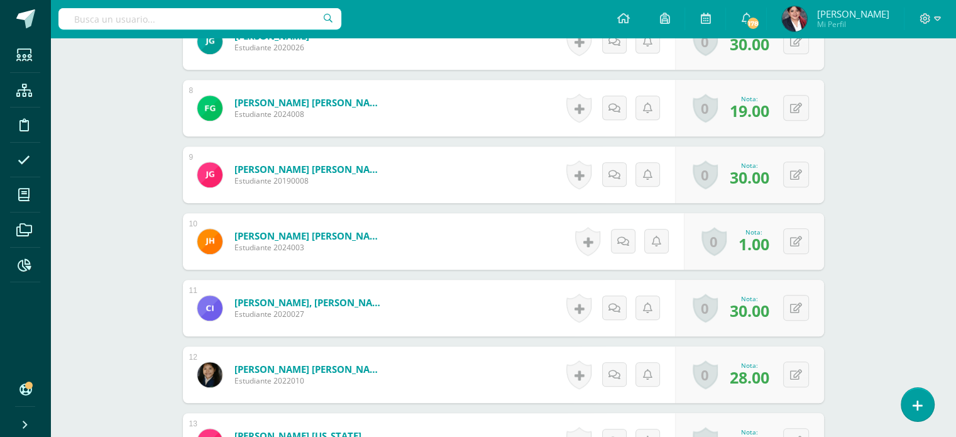
click at [858, 161] on div "Artes Tercero Primaria "Artes Plásticas" Herramientas Detalle de asistencias Ac…" at bounding box center [503, 347] width 906 height 2266
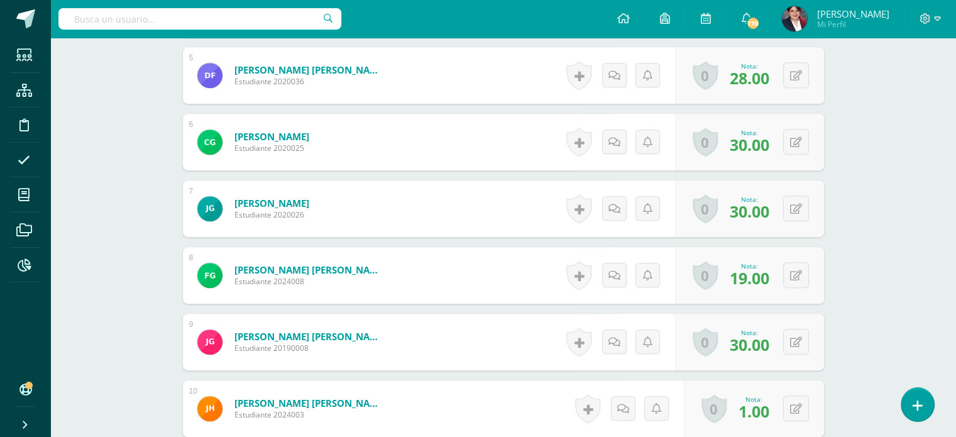
scroll to position [672, 0]
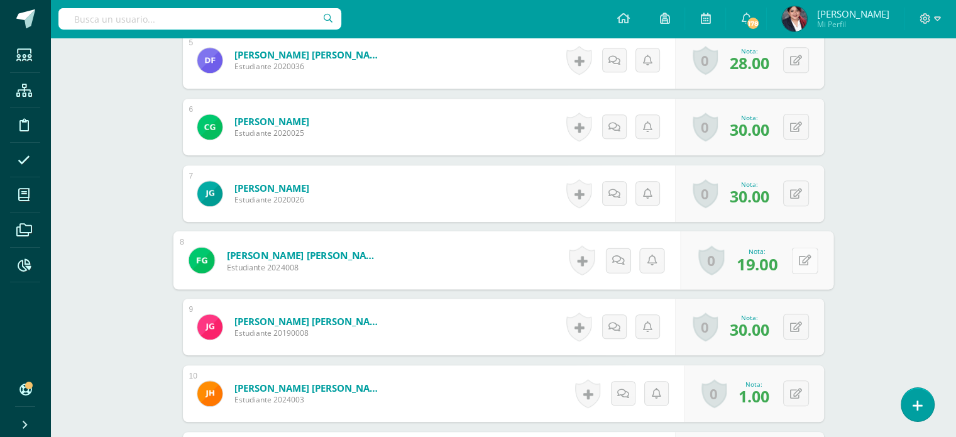
click at [792, 259] on button at bounding box center [805, 260] width 26 height 26
type input "22"
click at [777, 265] on link at bounding box center [771, 264] width 25 height 25
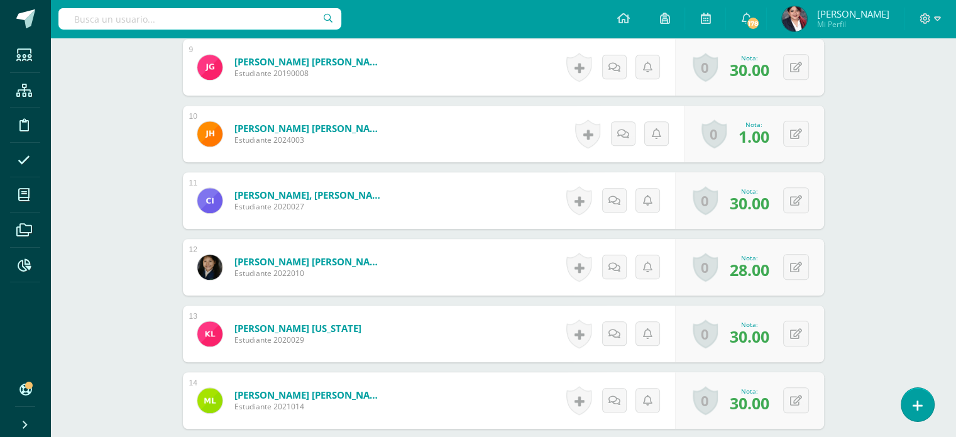
scroll to position [734, 0]
